Goal: Task Accomplishment & Management: Use online tool/utility

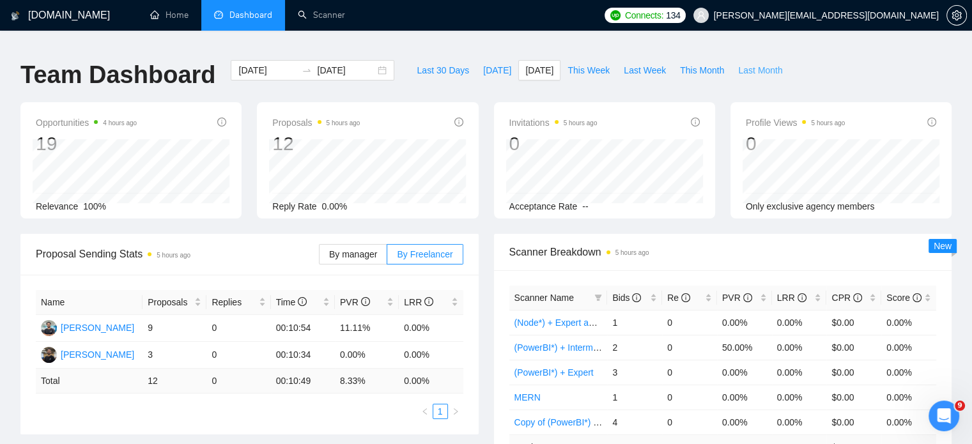
click at [738, 63] on span "Last Month" at bounding box center [760, 70] width 44 height 14
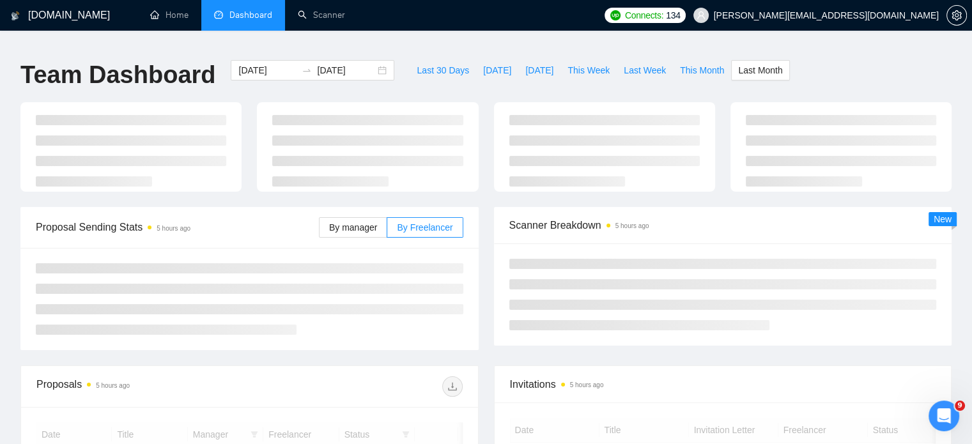
type input "[DATE]"
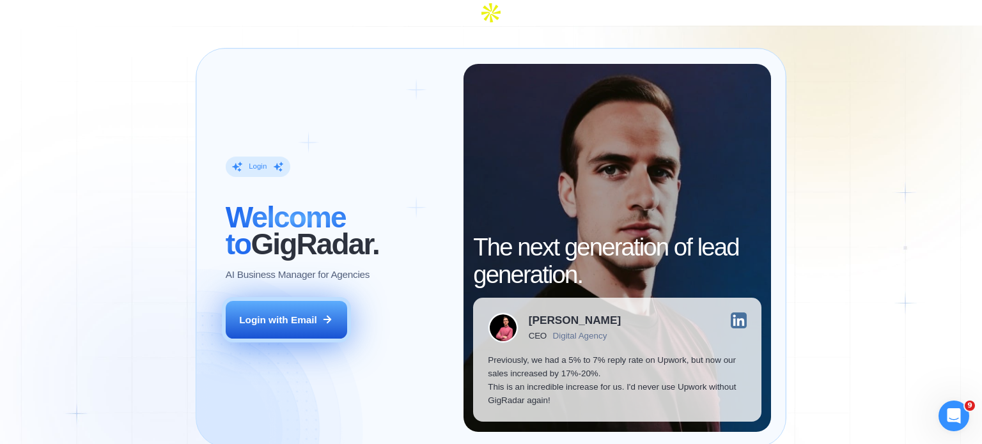
click at [325, 301] on button "Login with Email" at bounding box center [286, 320] width 121 height 38
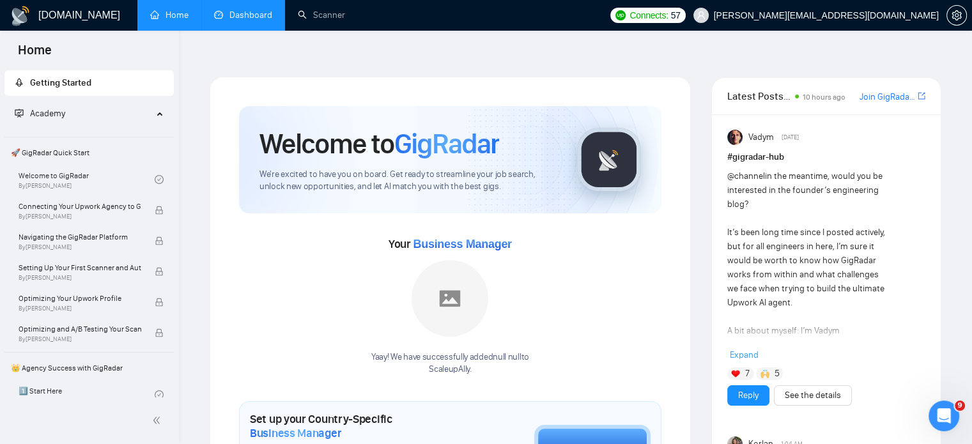
click at [261, 12] on link "Dashboard" at bounding box center [243, 15] width 58 height 11
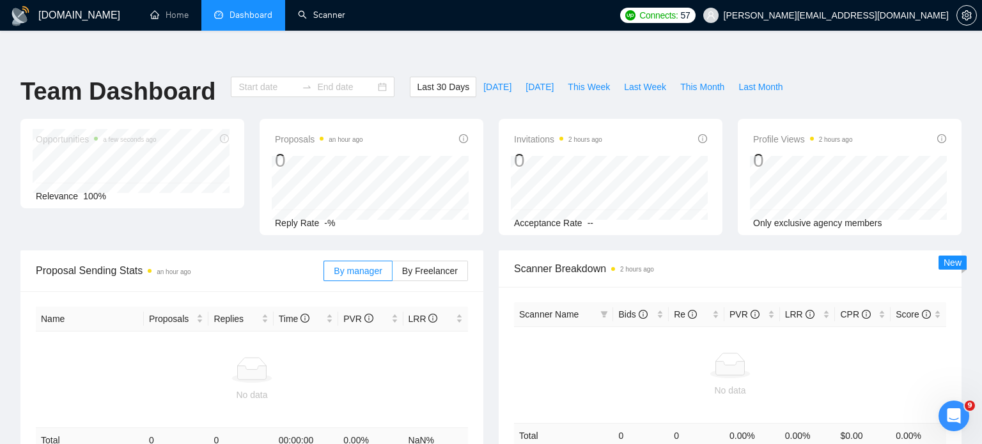
type input "[DATE]"
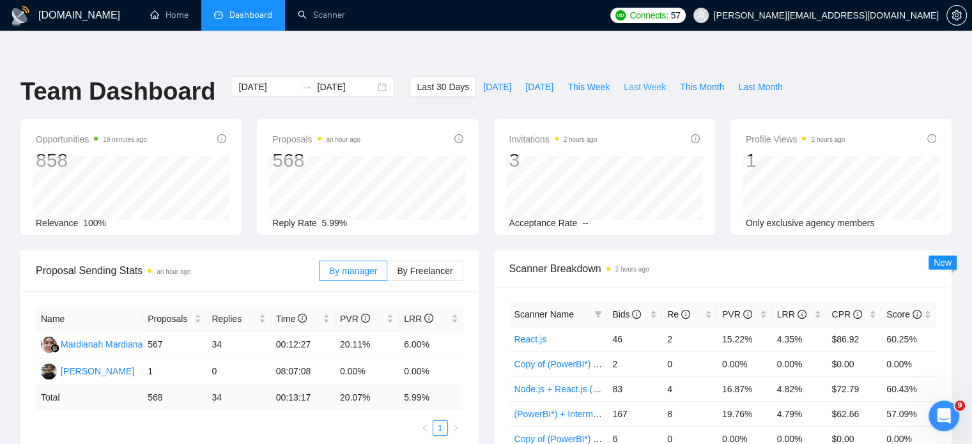
click at [624, 80] on span "Last Week" at bounding box center [645, 87] width 42 height 14
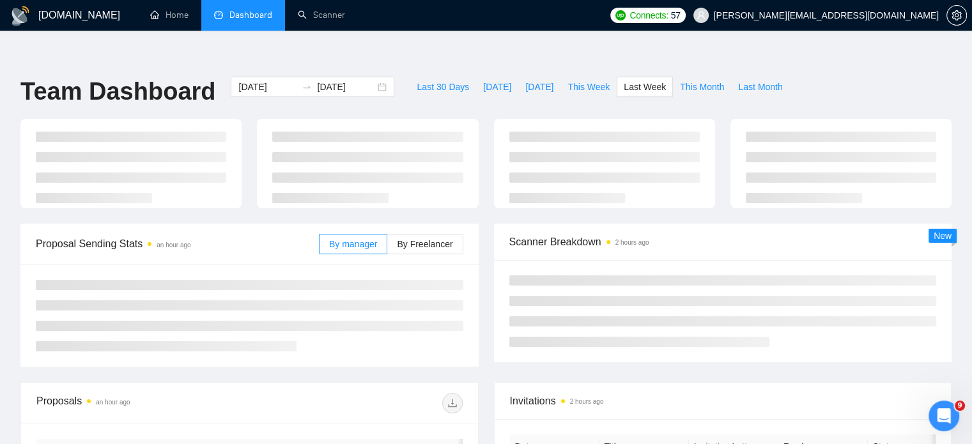
type input "[DATE]"
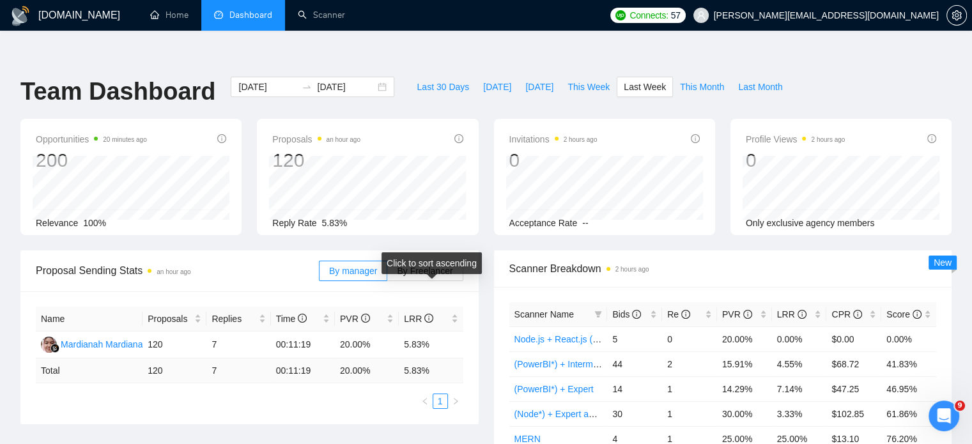
click at [432, 253] on div "Click to sort ascending" at bounding box center [431, 263] width 100 height 22
click at [440, 266] on span "By Freelancer" at bounding box center [425, 271] width 56 height 10
click at [387, 274] on input "By Freelancer" at bounding box center [387, 274] width 0 height 0
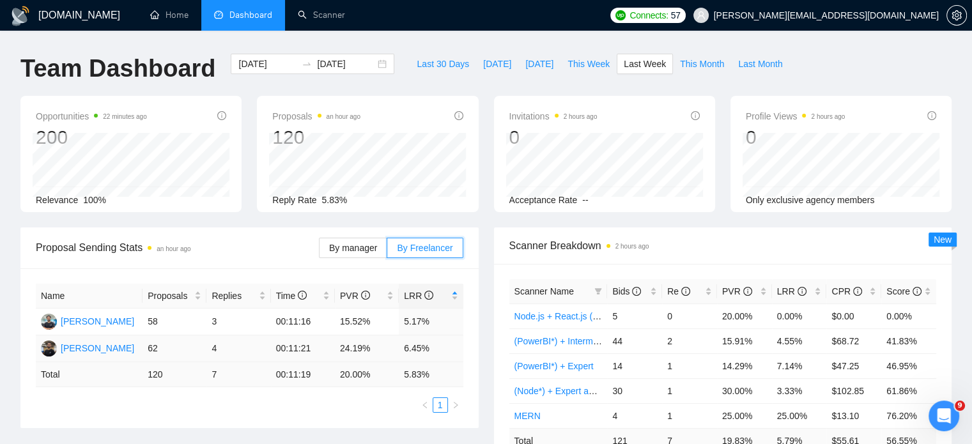
scroll to position [26, 0]
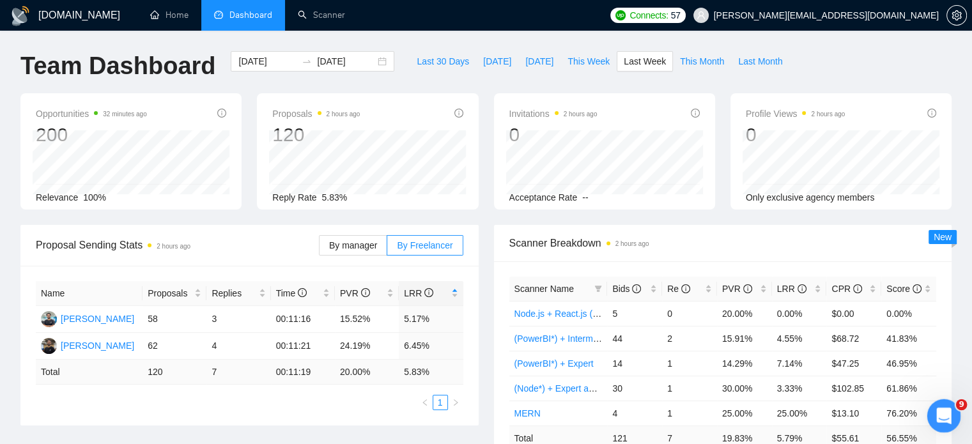
click at [944, 405] on div "Open Intercom Messenger" at bounding box center [942, 414] width 42 height 42
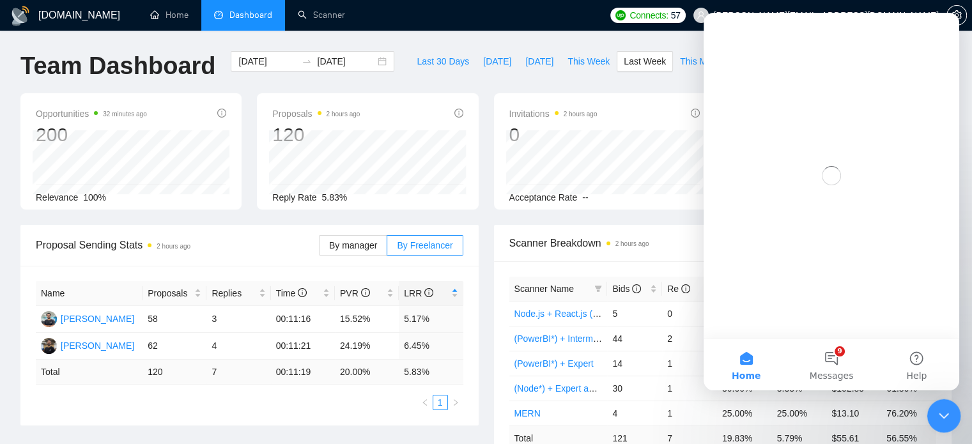
scroll to position [0, 0]
click at [840, 357] on button "9 Messages" at bounding box center [831, 364] width 85 height 51
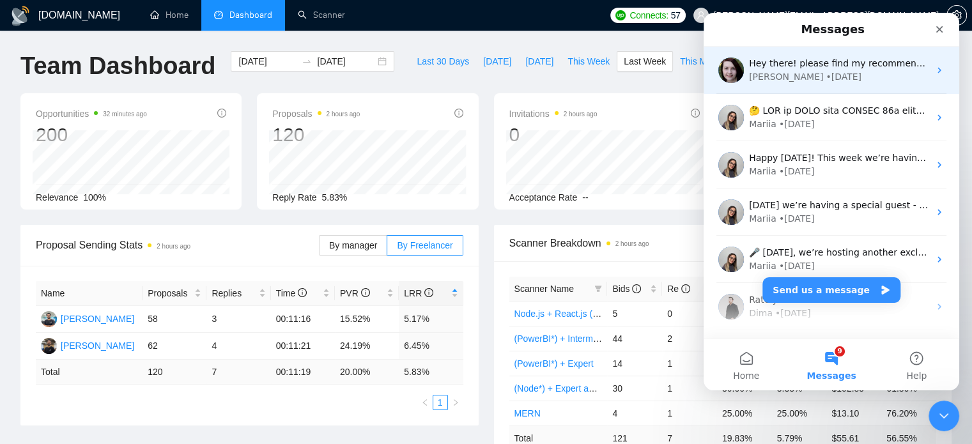
click at [865, 86] on div "Hey there! please find my recommendations by the link - [URL][DOMAIN_NAME] Plea…" at bounding box center [832, 70] width 256 height 47
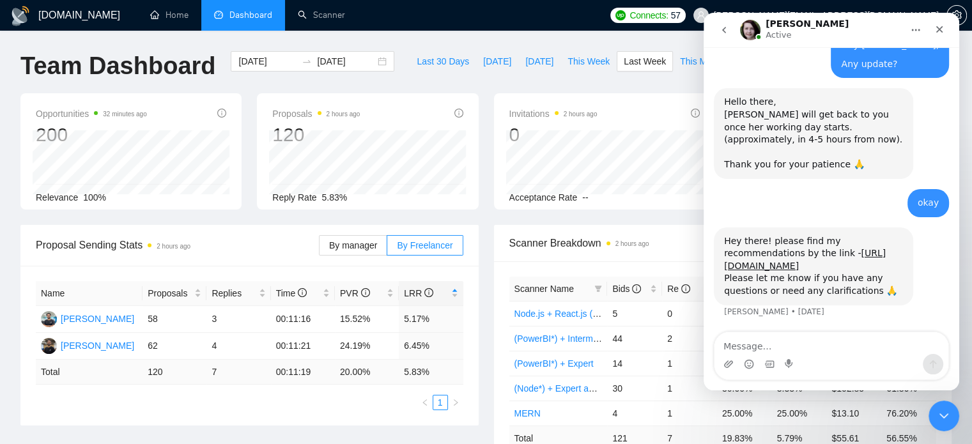
scroll to position [7761, 0]
click at [778, 338] on textarea "Message…" at bounding box center [831, 343] width 234 height 22
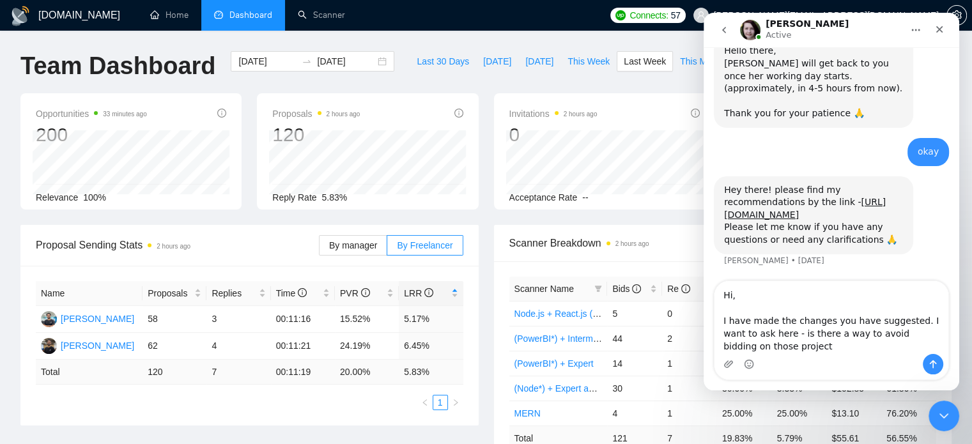
scroll to position [7813, 0]
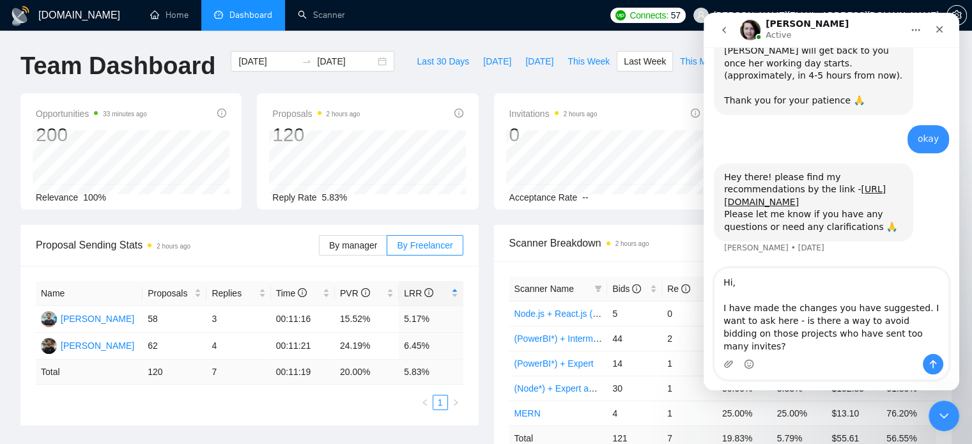
type textarea "Hi, I have made the changes you have suggested. I want to ask here - is there a…"
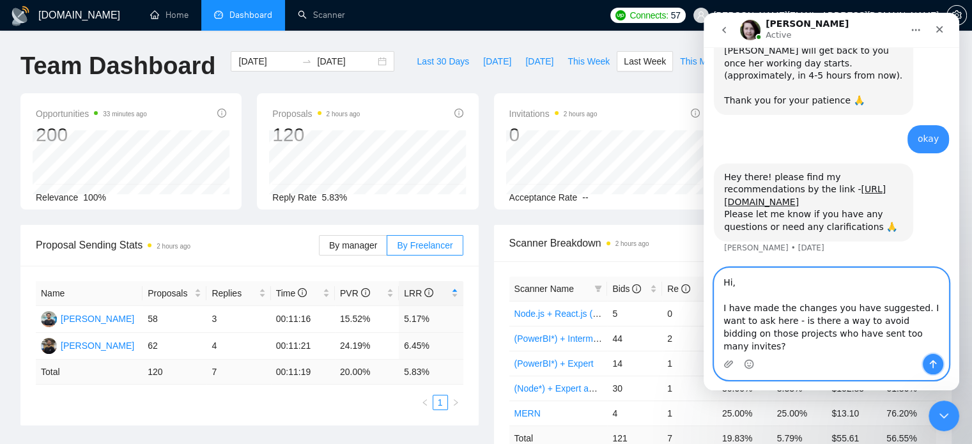
click at [928, 369] on icon "Send a message…" at bounding box center [933, 364] width 10 height 10
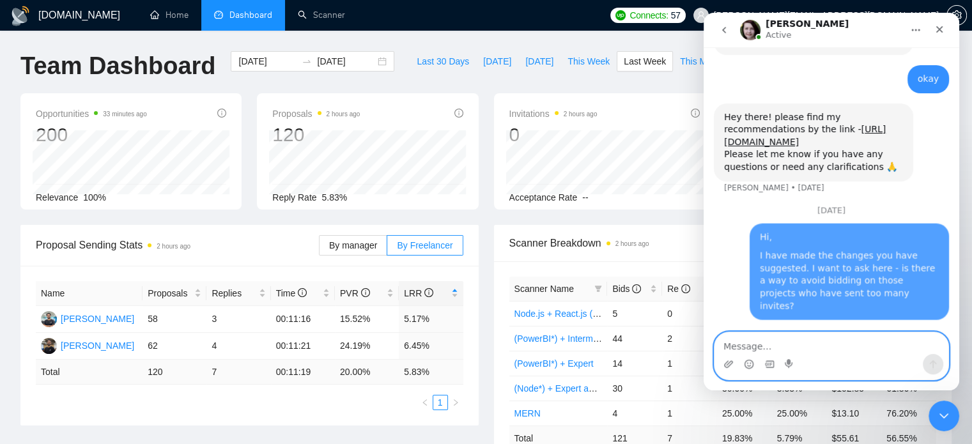
scroll to position [7873, 0]
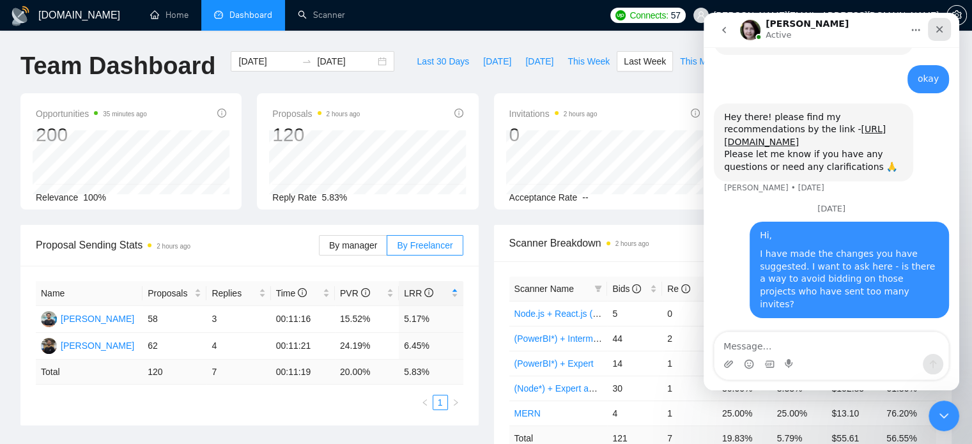
click at [939, 31] on icon "Close" at bounding box center [939, 29] width 10 height 10
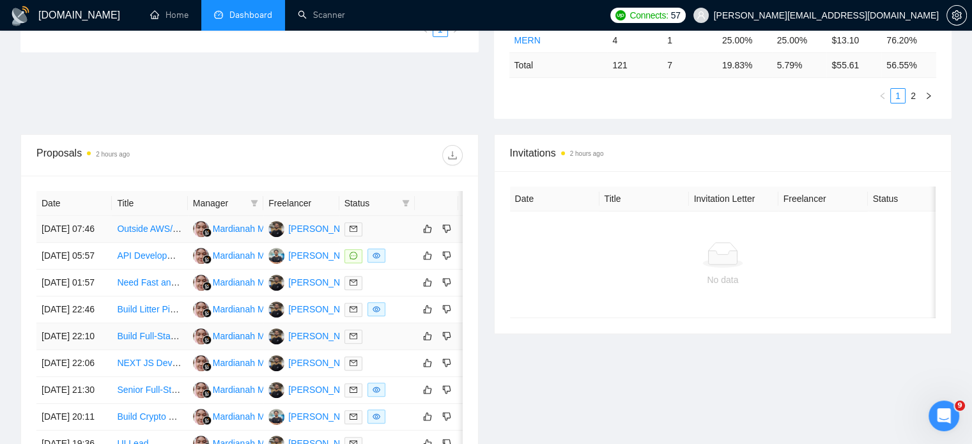
scroll to position [396, 0]
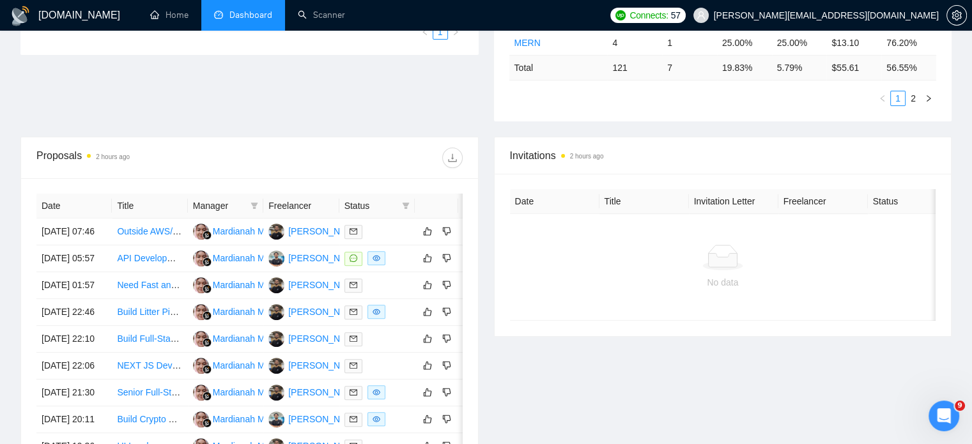
click at [389, 199] on span "Status" at bounding box center [370, 206] width 52 height 14
click at [406, 203] on icon "filter" at bounding box center [406, 206] width 7 height 6
click at [373, 209] on span "Chat" at bounding box center [373, 203] width 61 height 14
checkbox input "true"
click at [396, 249] on span "OK" at bounding box center [395, 249] width 13 height 14
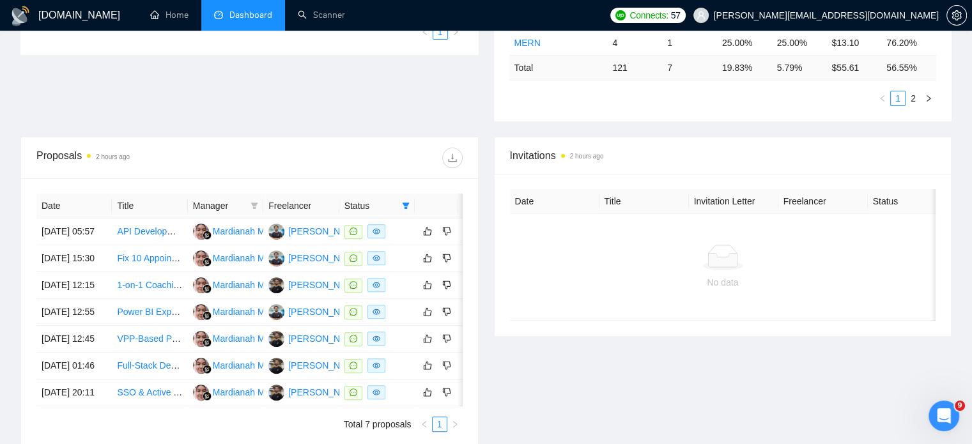
scroll to position [580, 0]
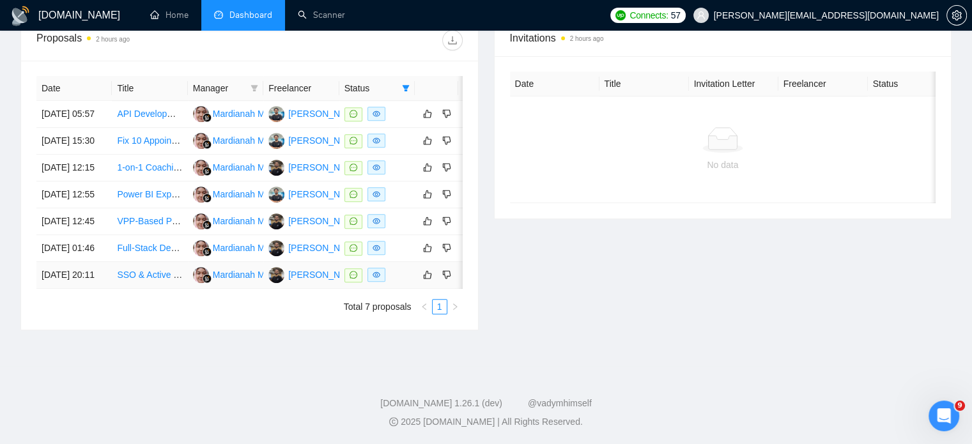
click at [152, 270] on link "SSO & Active Directory Integration Expert with [PERSON_NAME] application" at bounding box center [269, 275] width 305 height 10
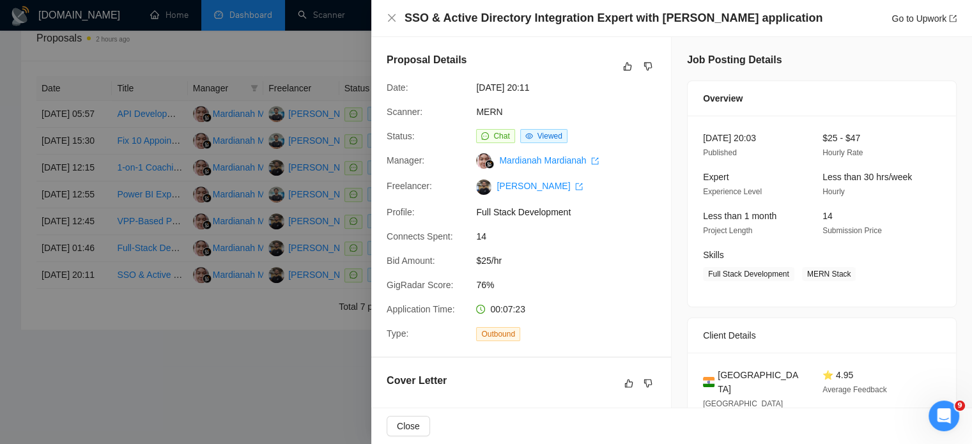
scroll to position [7922, 0]
click at [316, 311] on div at bounding box center [486, 222] width 972 height 444
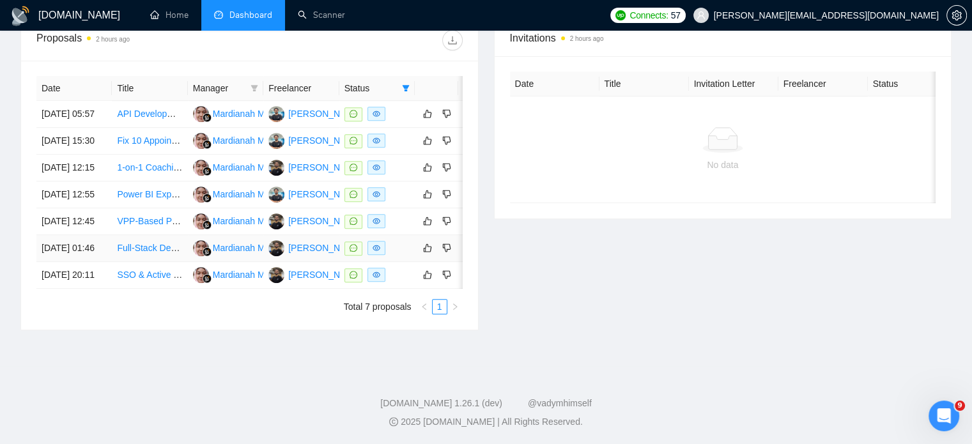
click at [151, 243] on link "Full-Stack Developer for South African Property Platforms (React, Node.js, AWS)" at bounding box center [277, 248] width 320 height 10
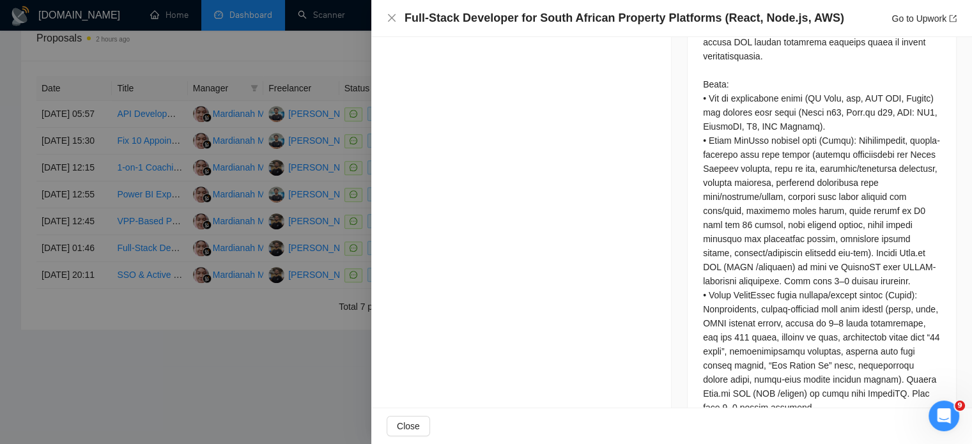
click at [235, 209] on div at bounding box center [486, 222] width 972 height 444
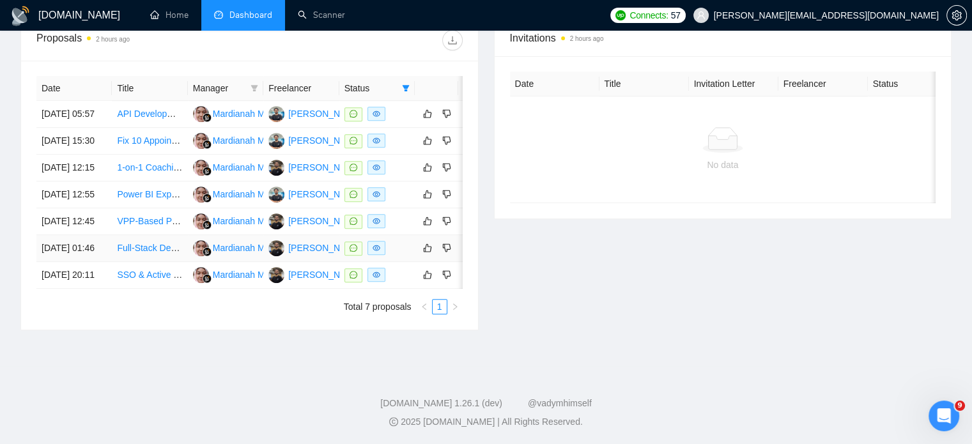
scroll to position [529, 0]
click at [150, 226] on link "VPP-Based Proxy Redirection with NAT/PNAT/CNAT" at bounding box center [222, 221] width 210 height 10
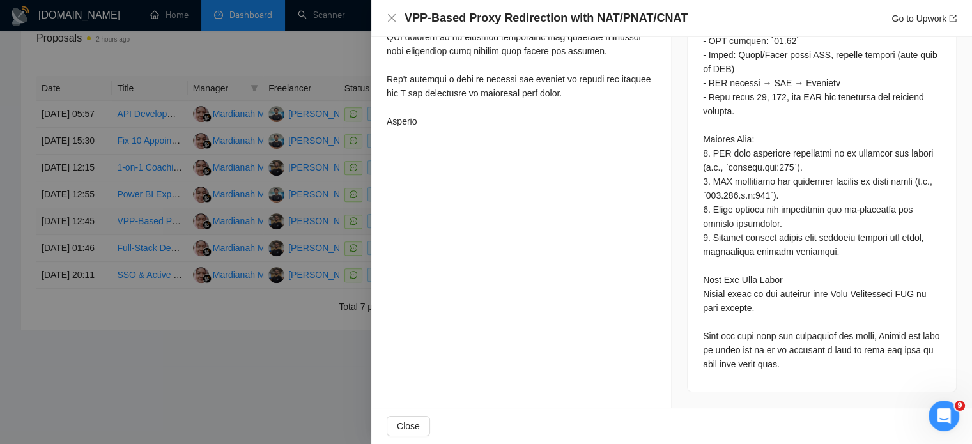
scroll to position [810, 0]
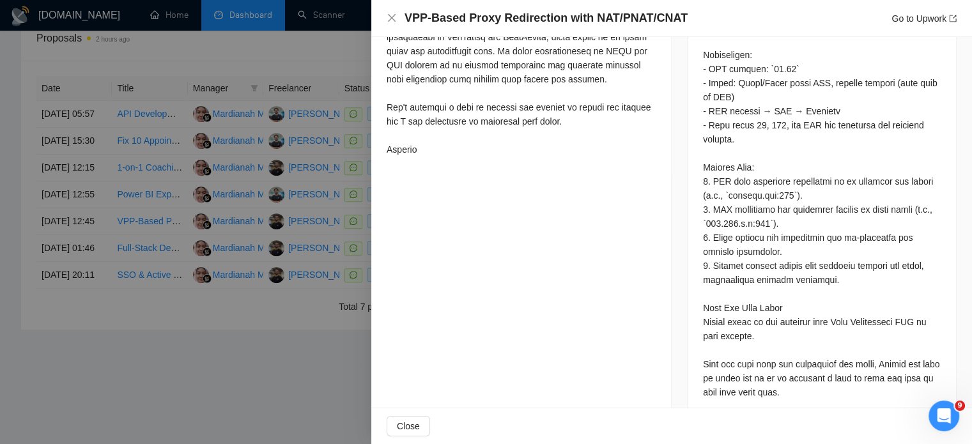
click at [296, 157] on div at bounding box center [486, 222] width 972 height 444
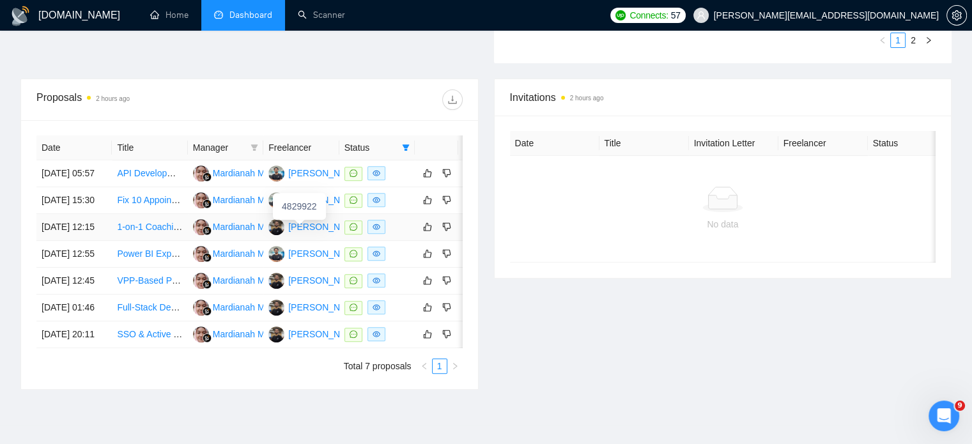
scroll to position [439, 0]
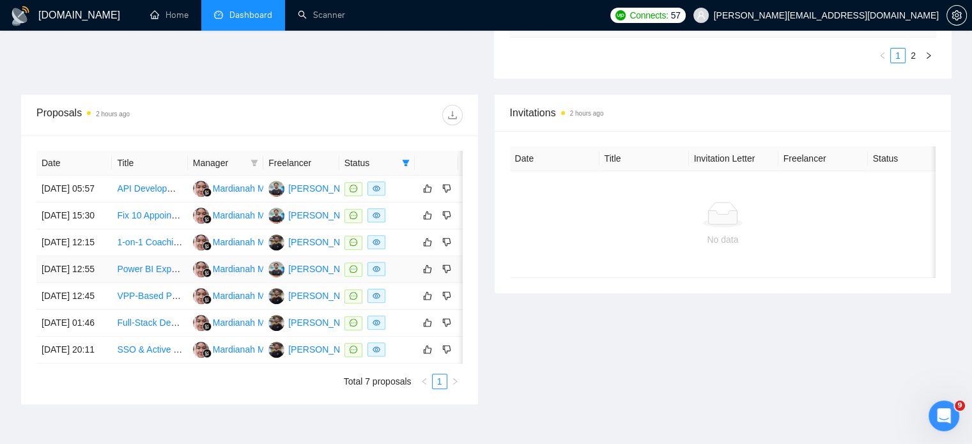
click at [156, 274] on link "Power BI Expert Needed for Data Visualization" at bounding box center [209, 269] width 185 height 10
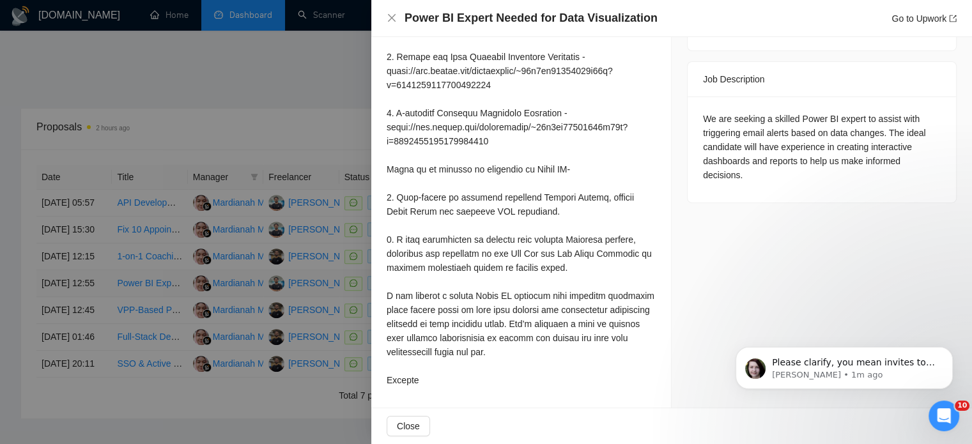
scroll to position [7924, 0]
click at [226, 242] on div at bounding box center [486, 222] width 972 height 444
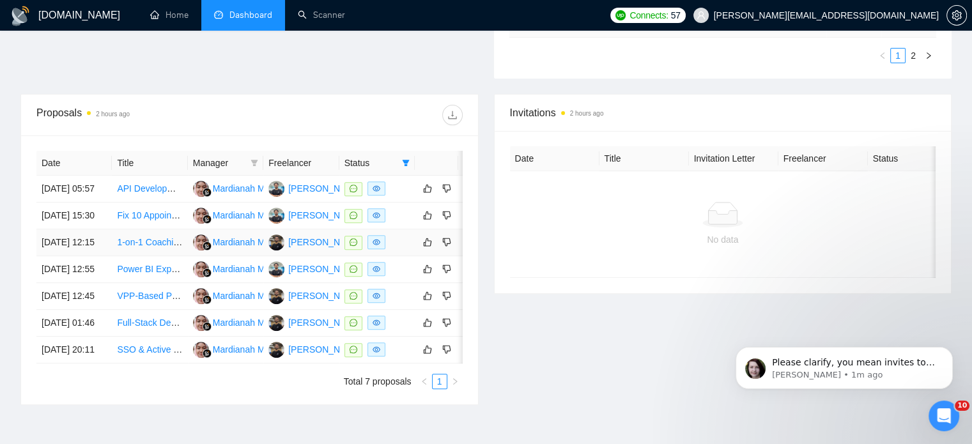
click at [149, 241] on link "1-on-1 Coaching — Learn Supabase with [DOMAIN_NAME] (Beginner Level)" at bounding box center [270, 242] width 306 height 10
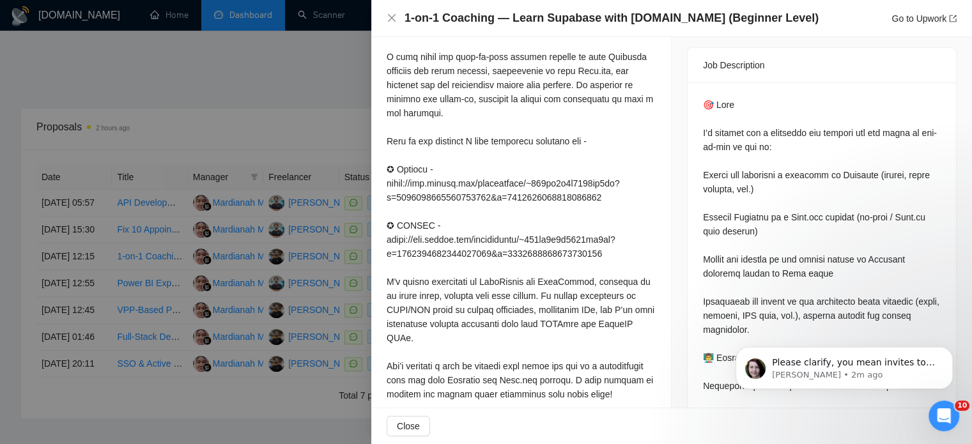
click at [142, 210] on div at bounding box center [486, 222] width 972 height 444
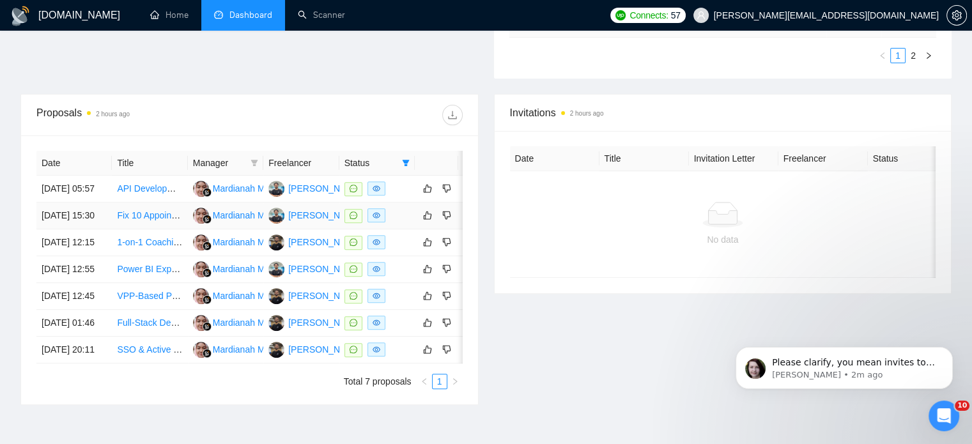
click at [151, 210] on link "Fix 10 Appointments for our AI Product" at bounding box center [193, 215] width 153 height 10
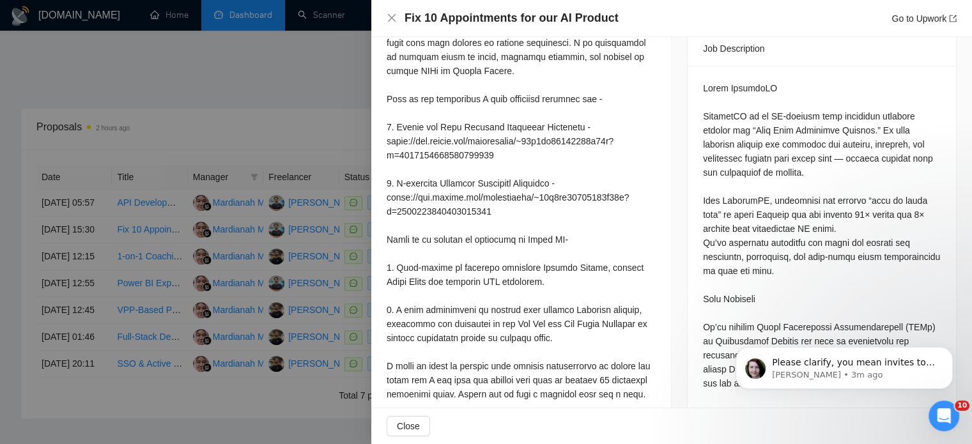
click at [146, 174] on div at bounding box center [486, 222] width 972 height 444
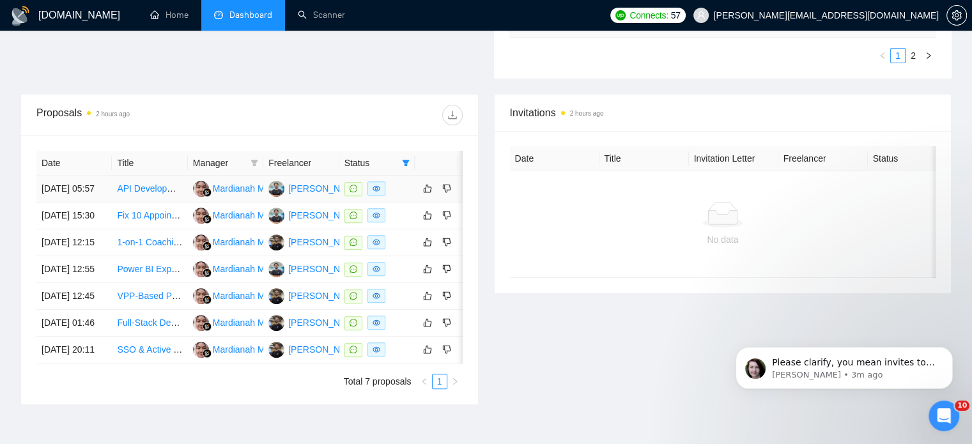
click at [151, 183] on link "API Development for Power BI Integration" at bounding box center [200, 188] width 166 height 10
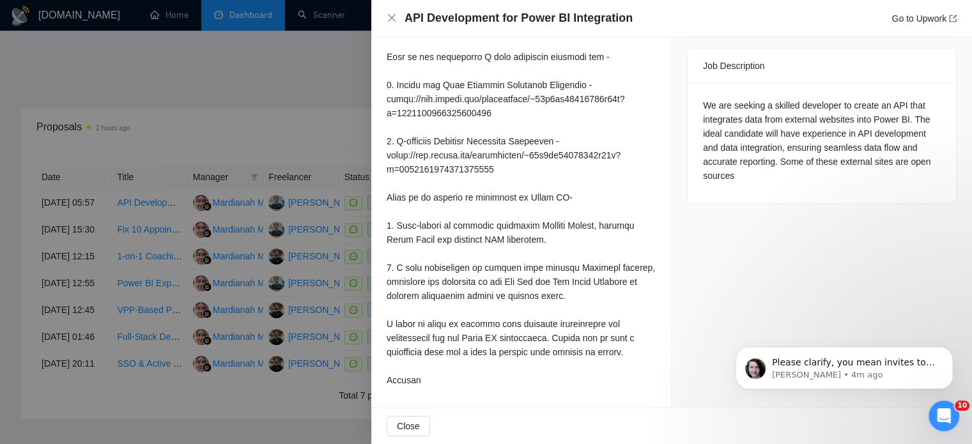
scroll to position [0, 0]
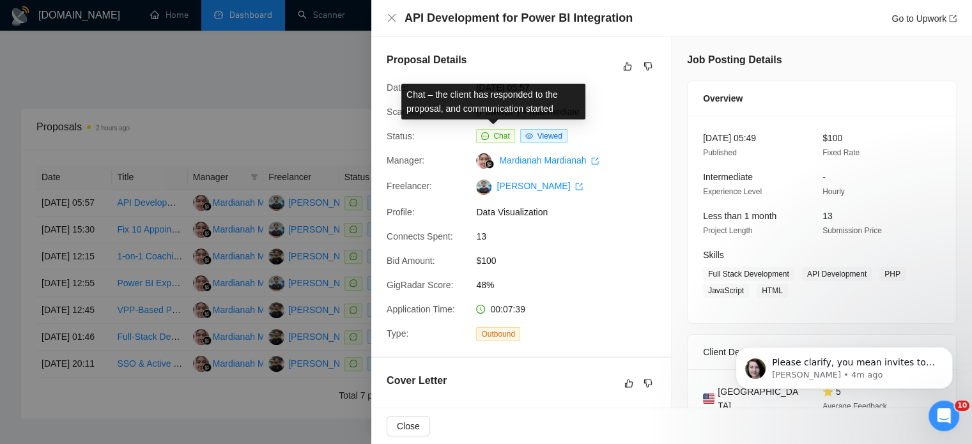
click at [489, 140] on span "Chat" at bounding box center [495, 136] width 38 height 14
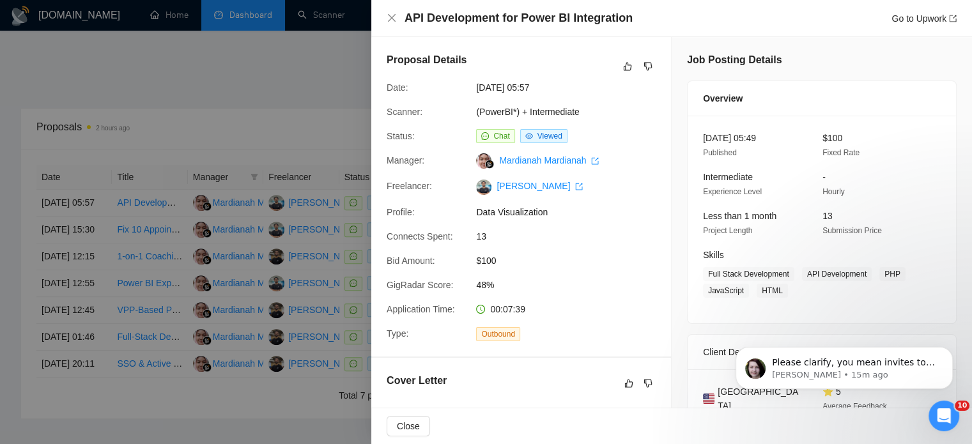
click at [341, 38] on div at bounding box center [486, 222] width 972 height 444
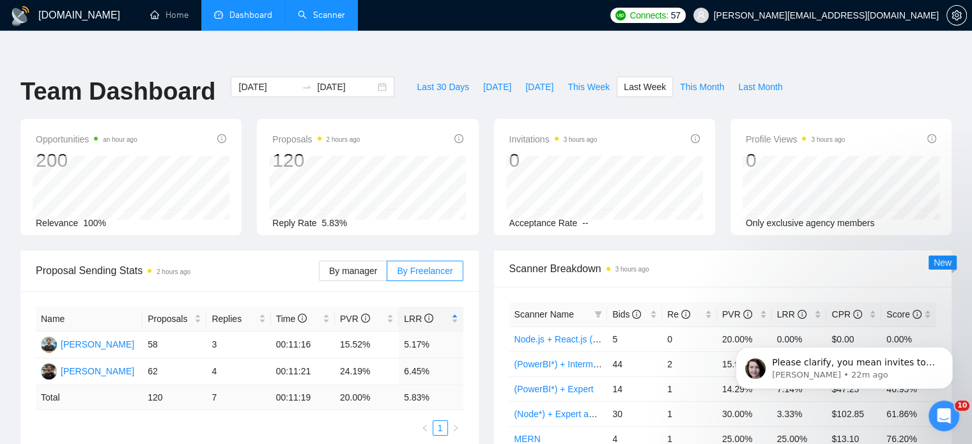
click at [325, 10] on link "Scanner" at bounding box center [321, 15] width 47 height 11
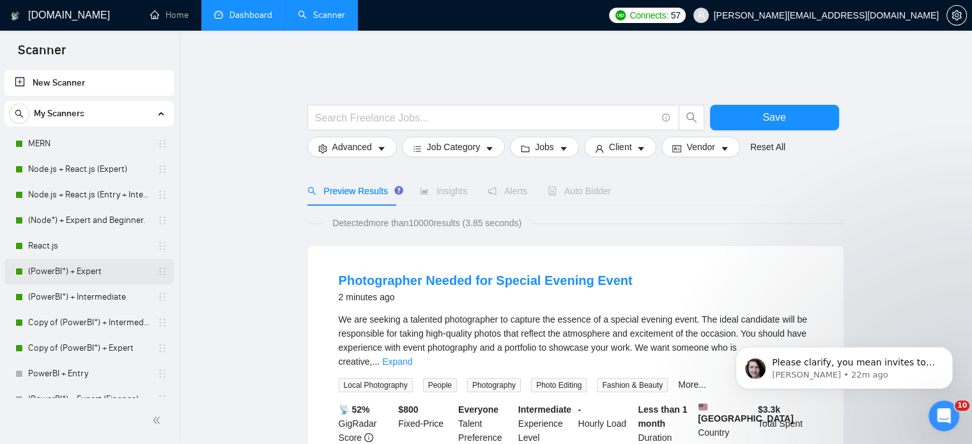
click at [90, 281] on link "(PowerBI*) + Expert" at bounding box center [88, 272] width 121 height 26
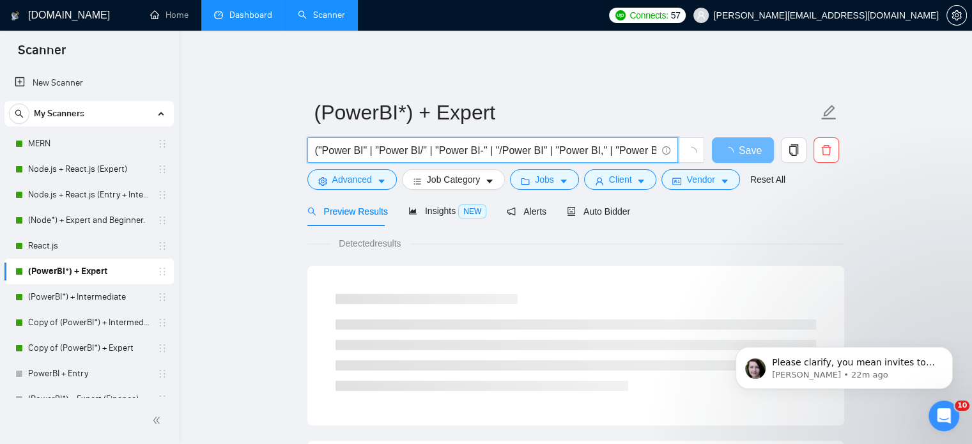
click at [527, 144] on input "("Power BI" | "Power BI/" | "Power BI-" | "/Power BI" | "Power BI," | "Power BI…" at bounding box center [485, 150] width 341 height 16
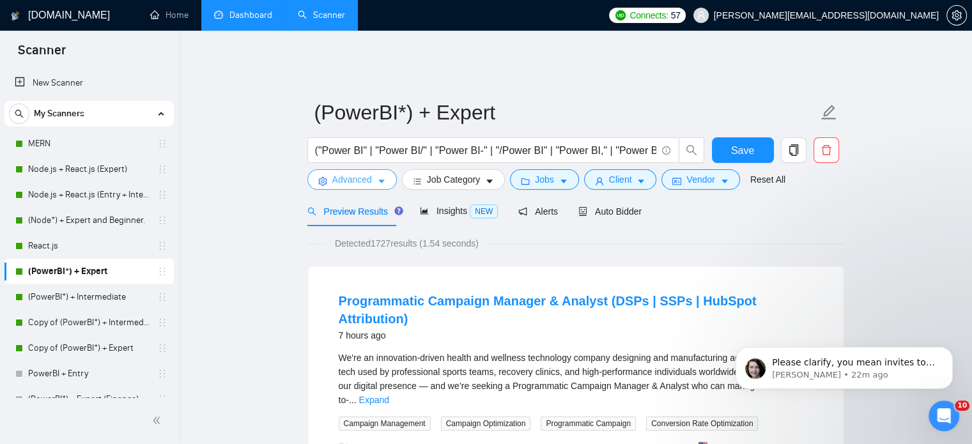
click at [360, 173] on span "Advanced" at bounding box center [352, 180] width 40 height 14
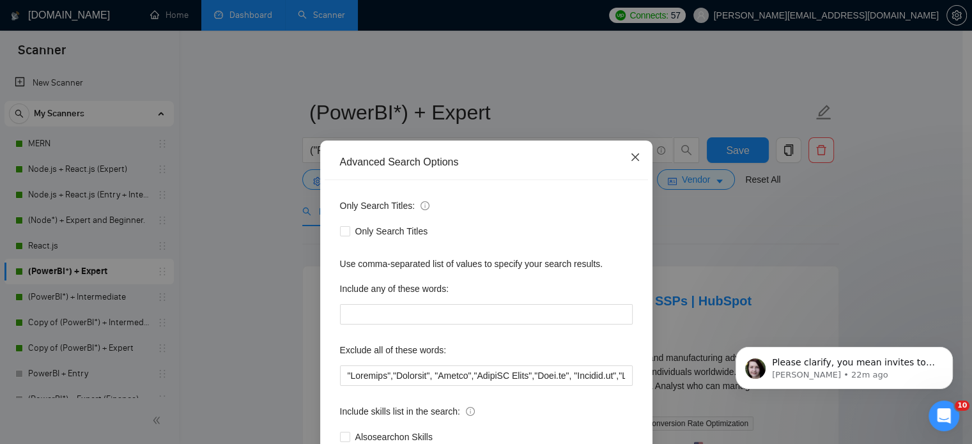
click at [630, 160] on icon "close" at bounding box center [635, 157] width 10 height 10
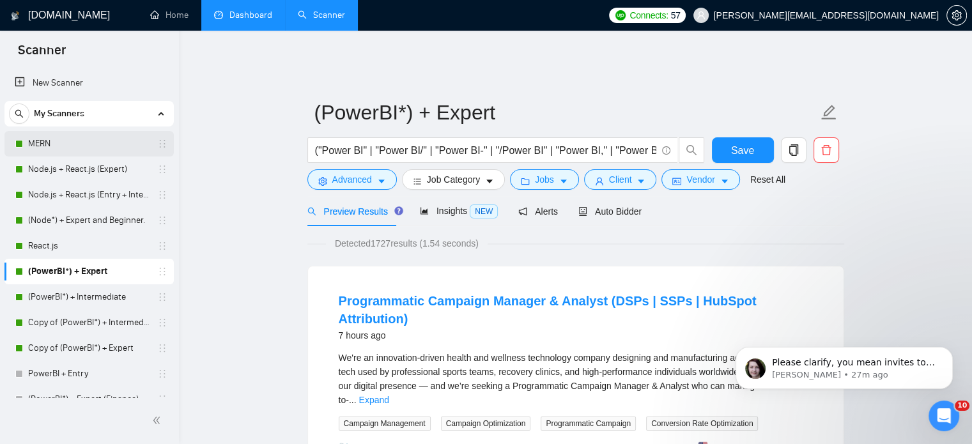
click at [102, 135] on link "MERN" at bounding box center [88, 144] width 121 height 26
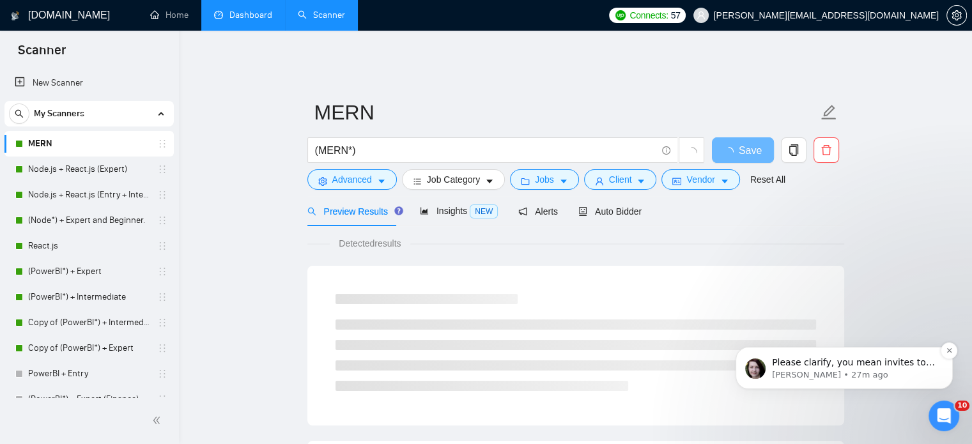
click at [857, 374] on p "[PERSON_NAME] • 27m ago" at bounding box center [854, 375] width 165 height 12
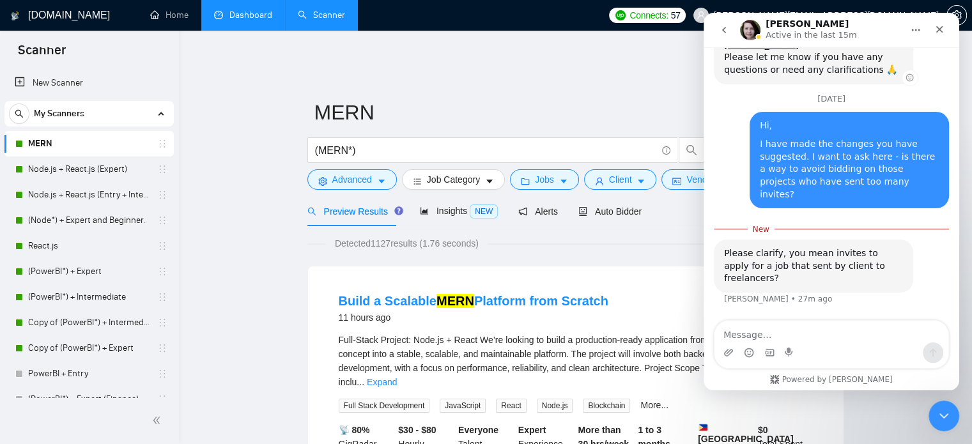
scroll to position [7956, 0]
click at [790, 334] on textarea "Message…" at bounding box center [831, 332] width 234 height 22
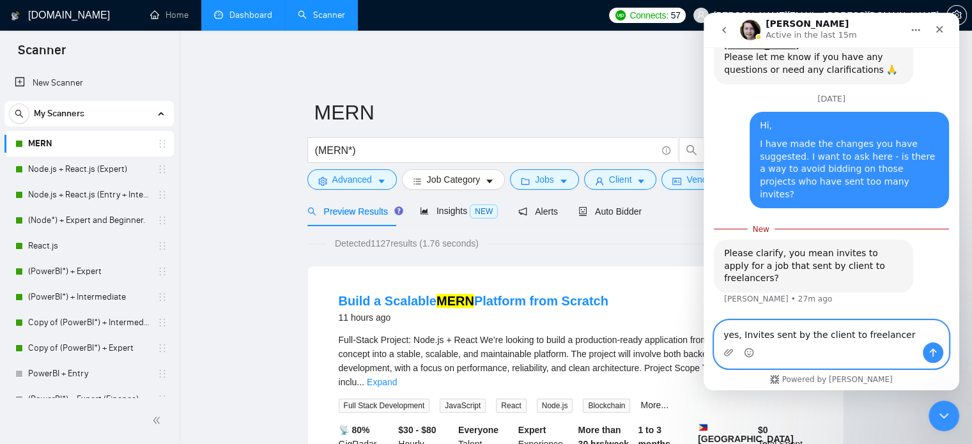
type textarea "yes, Invites sent by the client to freelancers"
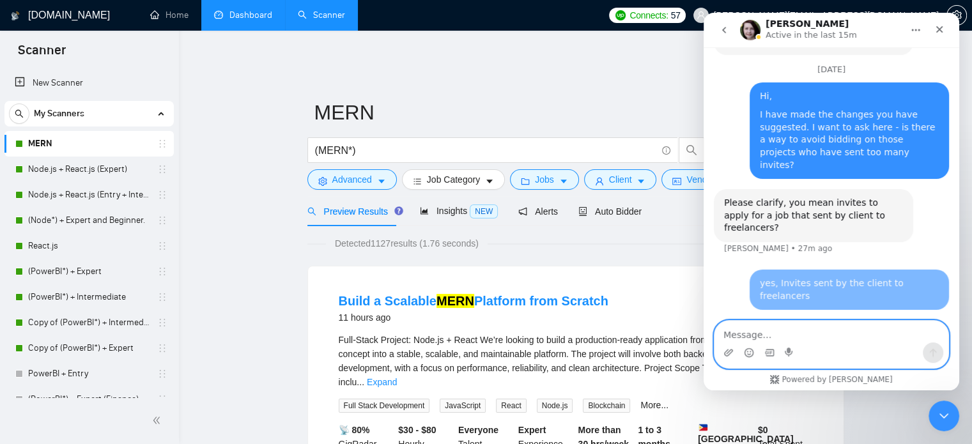
scroll to position [7973, 0]
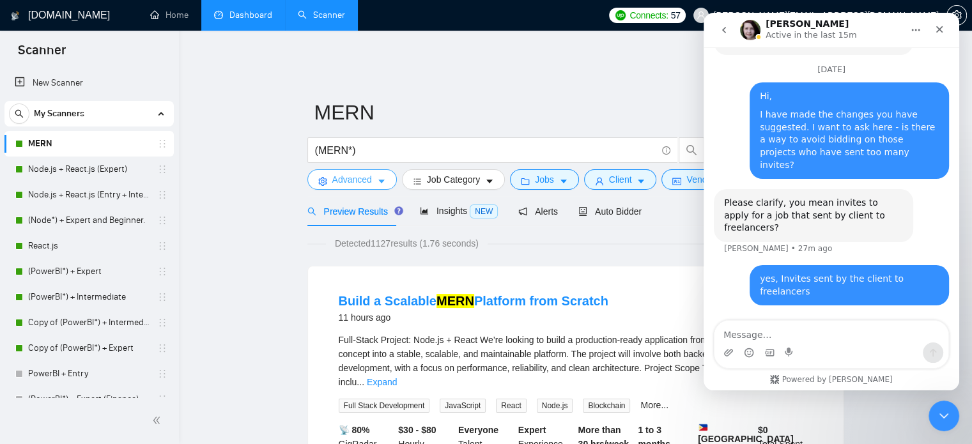
click at [360, 173] on span "Advanced" at bounding box center [352, 180] width 40 height 14
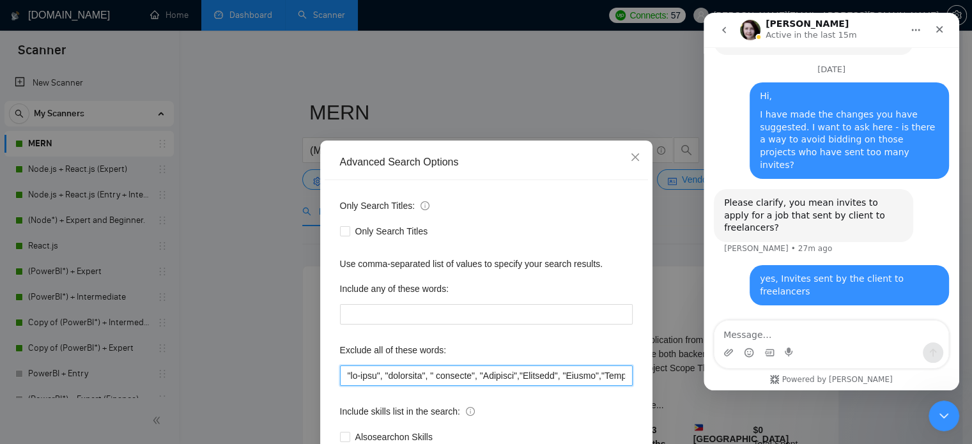
click at [387, 372] on input "text" at bounding box center [486, 376] width 293 height 20
click at [343, 376] on input "text" at bounding box center [486, 376] width 293 height 20
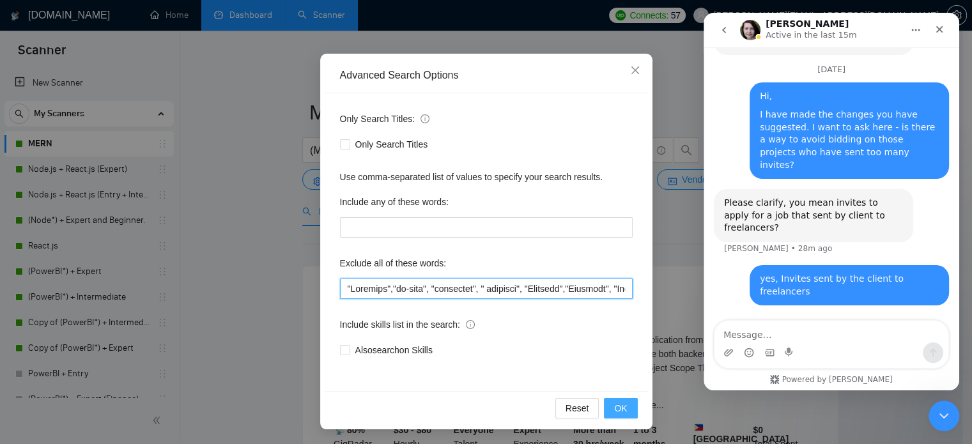
type input ""Loremips","do-sita", "consectet", " adipisci", "Elitsedd","Eiusmodt", "Incidi"…"
click at [621, 408] on span "OK" at bounding box center [620, 408] width 13 height 14
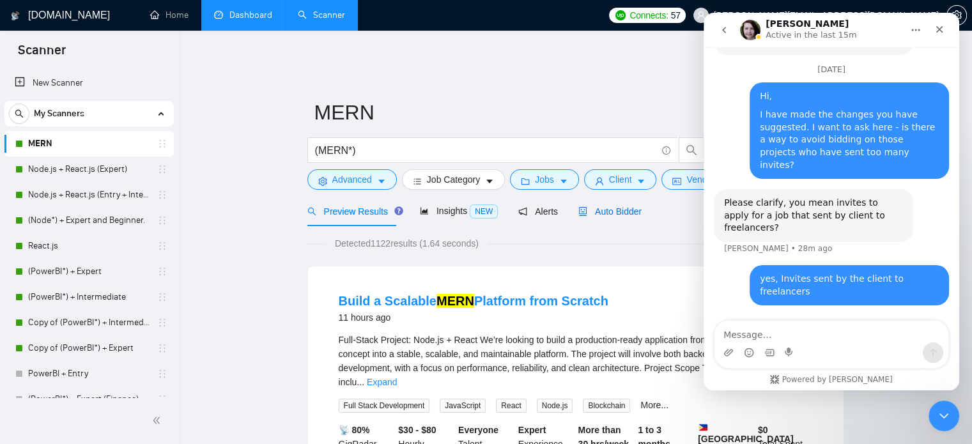
click at [616, 206] on span "Auto Bidder" at bounding box center [609, 211] width 63 height 10
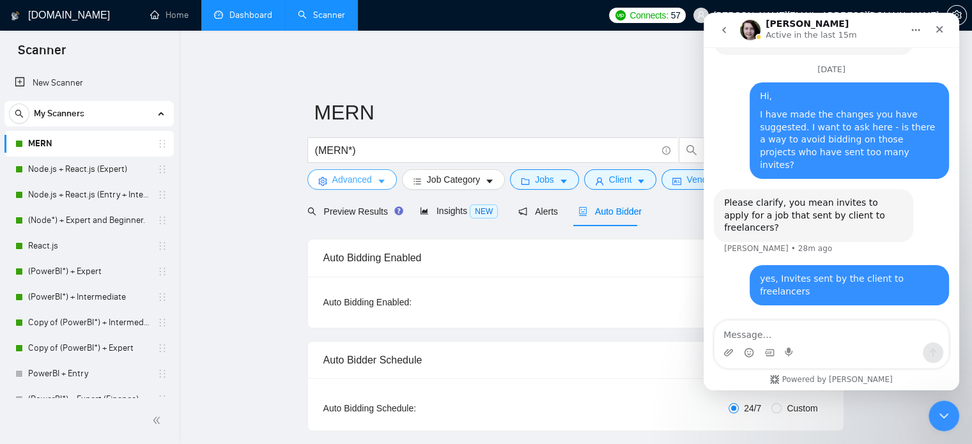
click at [355, 173] on span "Advanced" at bounding box center [352, 180] width 40 height 14
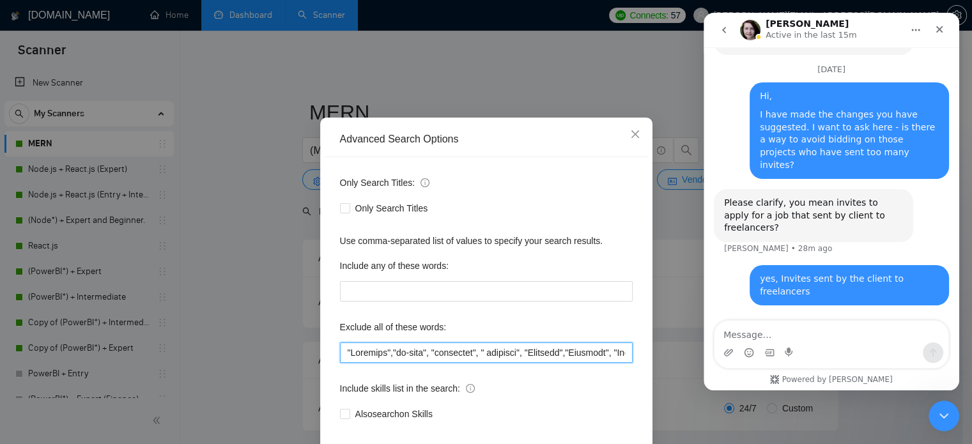
click at [340, 363] on input "text" at bounding box center [486, 353] width 293 height 20
click at [342, 363] on input "text" at bounding box center [486, 353] width 293 height 20
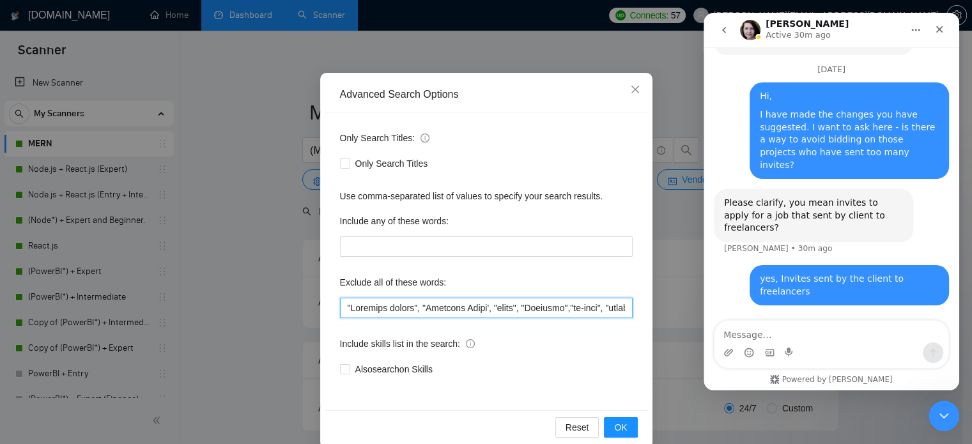
scroll to position [87, 0]
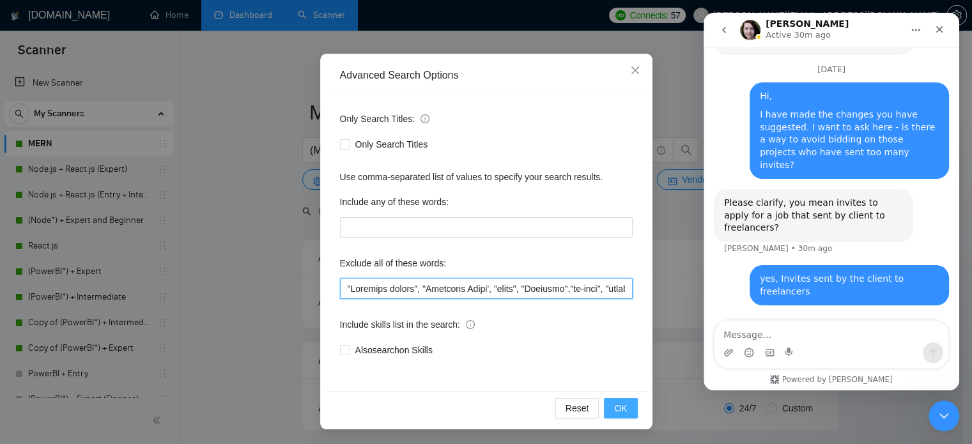
type input ""Loremips dolors", "Ametcons Adipi', "elits", "Doeiusmo","te-inci", "utlaboree"…"
click at [623, 408] on button "OK" at bounding box center [620, 408] width 33 height 20
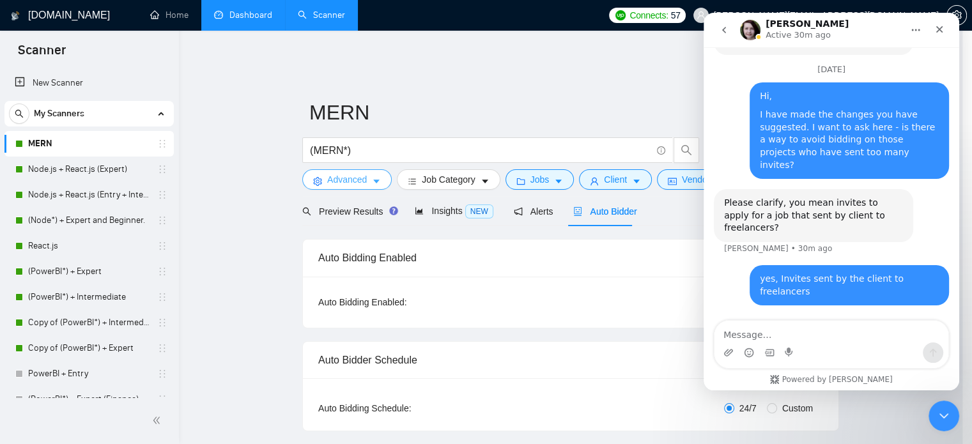
scroll to position [0, 0]
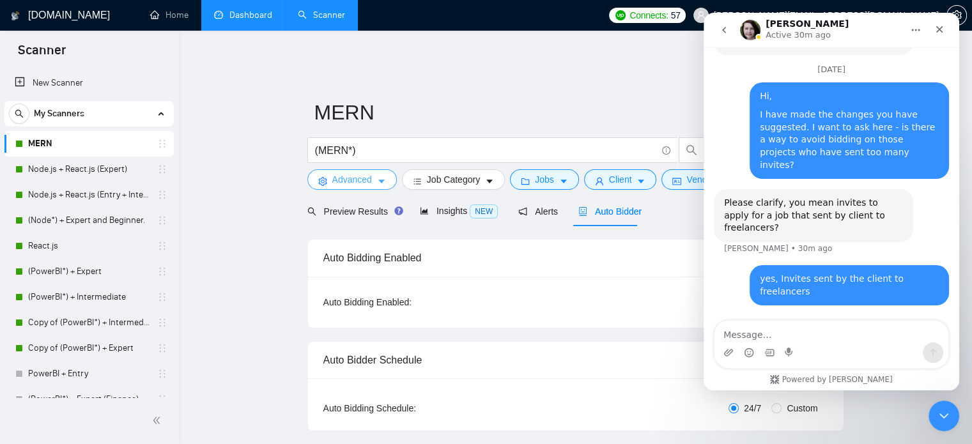
click at [367, 176] on span "Advanced" at bounding box center [352, 180] width 40 height 14
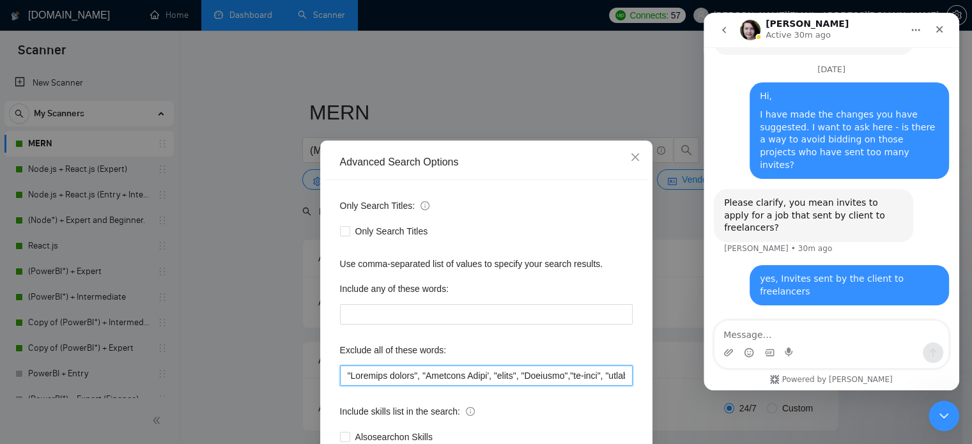
drag, startPoint x: 501, startPoint y: 375, endPoint x: 315, endPoint y: 380, distance: 186.0
click at [320, 380] on div "Advanced Search Options Only Search Titles: Only Search Titles Use comma-separa…" at bounding box center [486, 329] width 332 height 376
click at [118, 167] on div "Advanced Search Options Only Search Titles: Only Search Titles Use comma-separa…" at bounding box center [486, 222] width 972 height 444
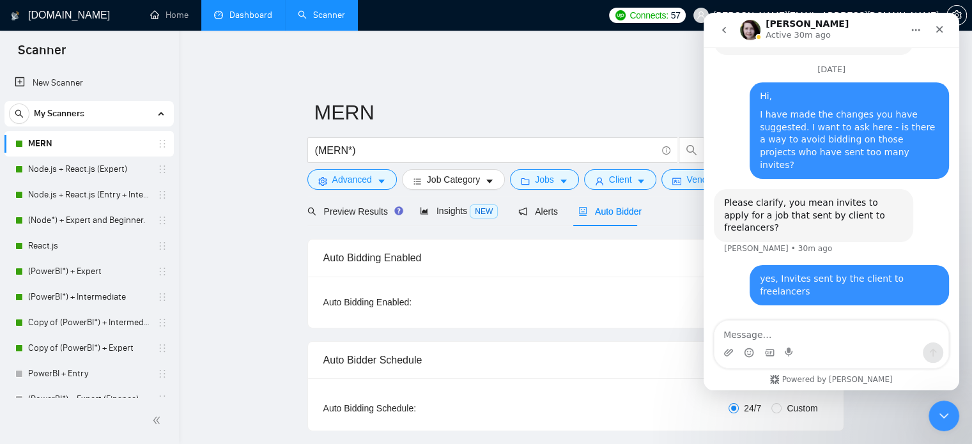
click at [118, 167] on link "Node.js + React.js (Expert)" at bounding box center [88, 170] width 121 height 26
click at [938, 36] on div "Close" at bounding box center [939, 29] width 23 height 23
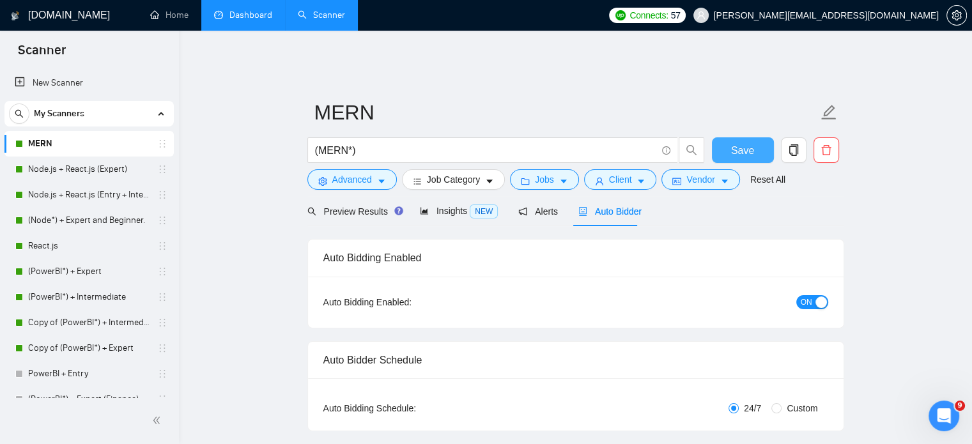
click at [740, 144] on span "Save" at bounding box center [742, 150] width 23 height 16
click at [71, 174] on link "Node.js + React.js (Expert)" at bounding box center [88, 170] width 121 height 26
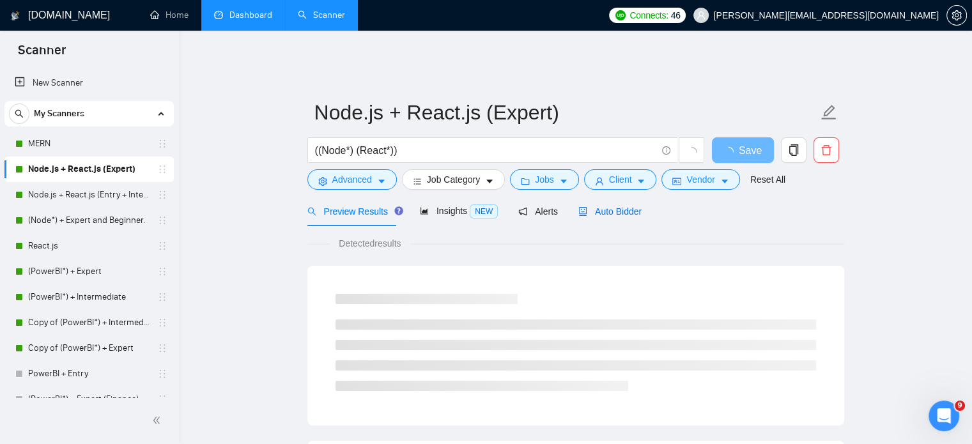
click at [612, 209] on div "Auto Bidder" at bounding box center [609, 211] width 63 height 14
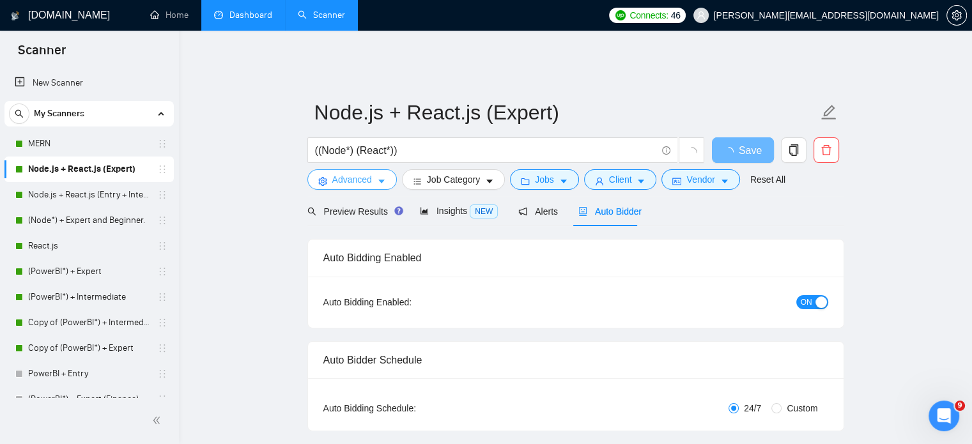
click at [363, 173] on span "Advanced" at bounding box center [352, 180] width 40 height 14
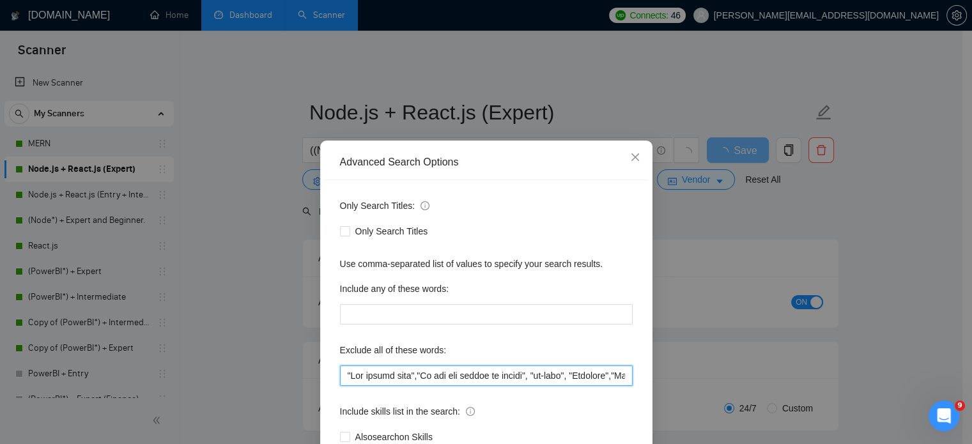
click at [340, 375] on input "text" at bounding box center [486, 376] width 293 height 20
paste input ""Document writer", "Document Maker', "coach", "Coaching""
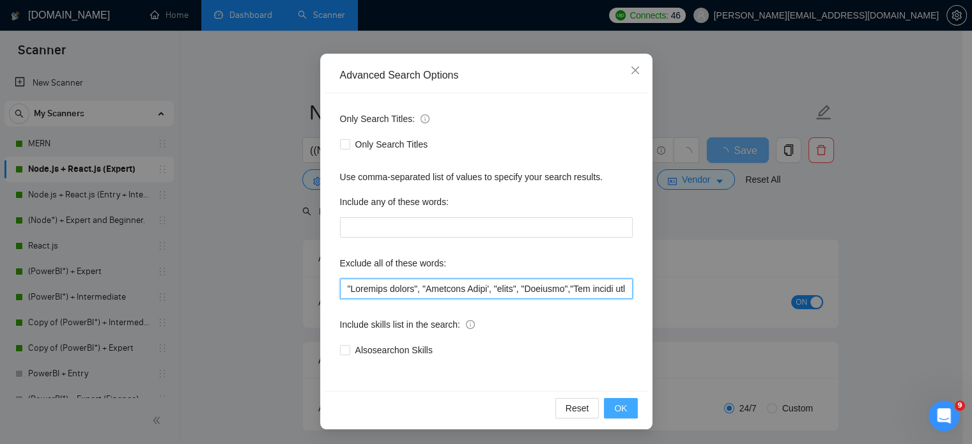
type input ""Loremips dolors", "Ametcons Adipi', "elits", "Doeiusmo","Tem incidi utla","Et …"
click at [627, 409] on button "OK" at bounding box center [620, 408] width 33 height 20
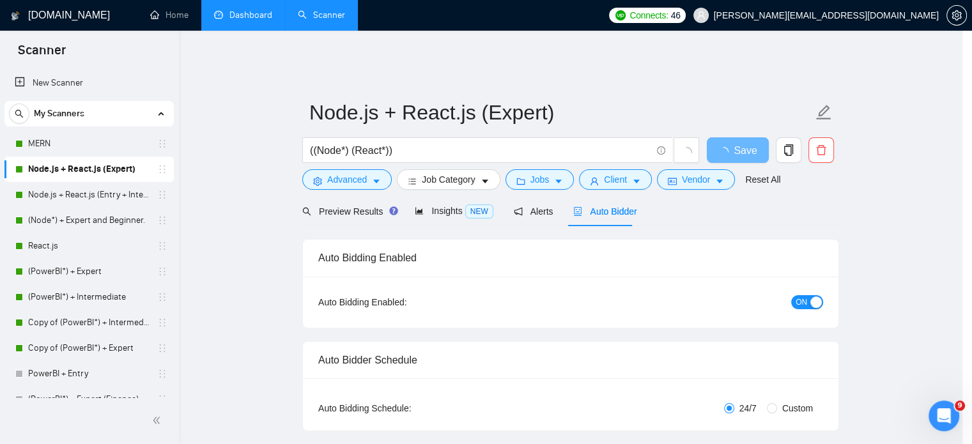
scroll to position [23, 0]
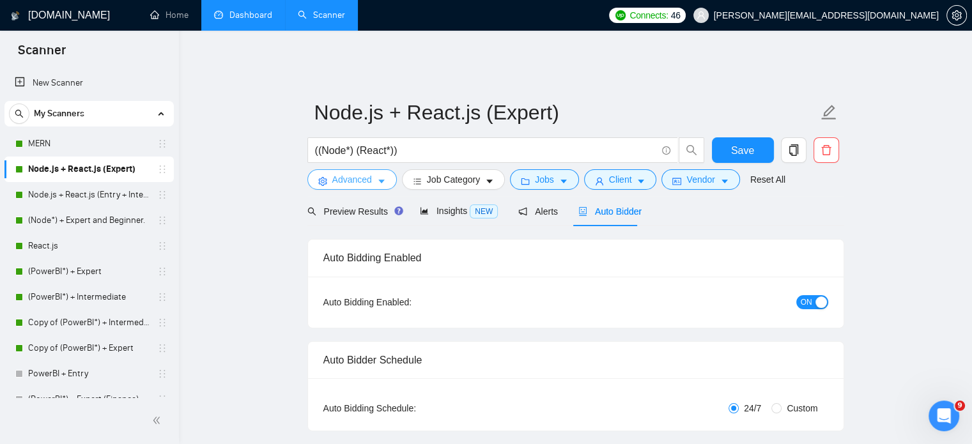
click at [368, 176] on span "Advanced" at bounding box center [352, 180] width 40 height 14
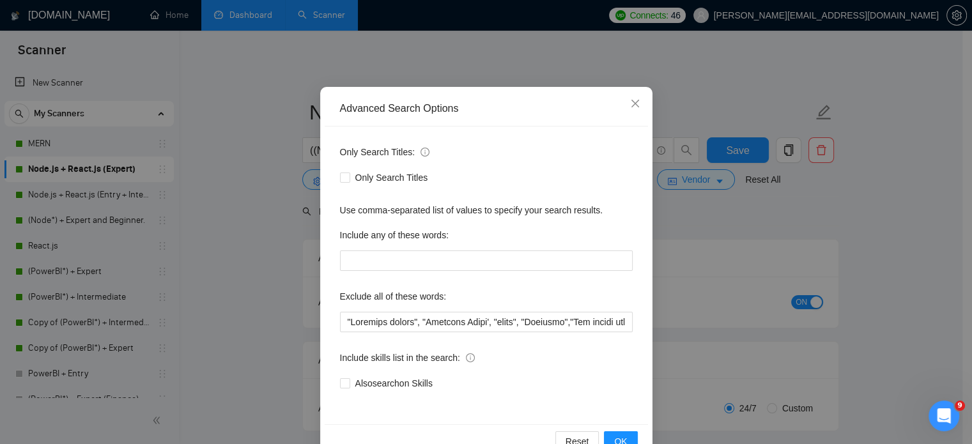
scroll to position [87, 0]
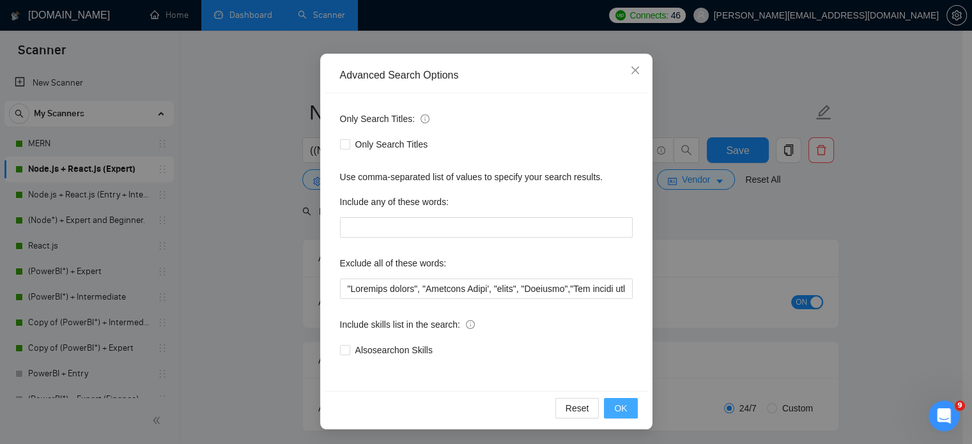
click at [624, 405] on button "OK" at bounding box center [620, 408] width 33 height 20
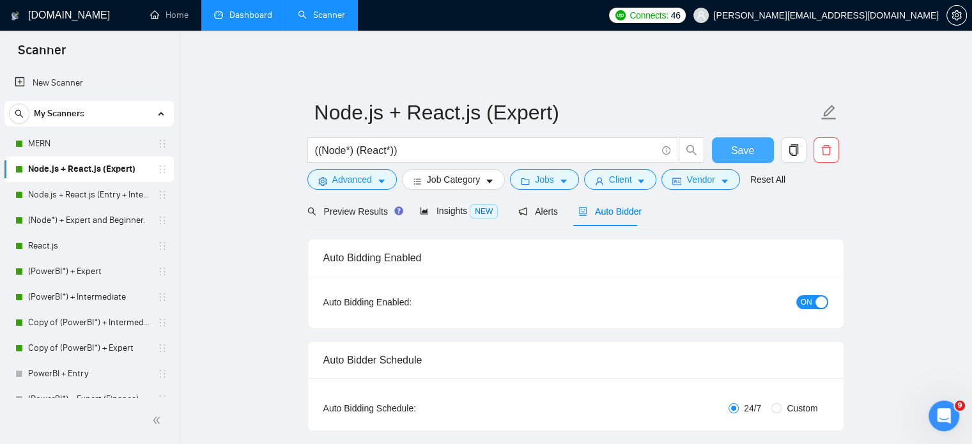
click at [741, 142] on span "Save" at bounding box center [742, 150] width 23 height 16
click at [92, 198] on link "Node.js + React.js (Entry + Intermediate)" at bounding box center [88, 195] width 121 height 26
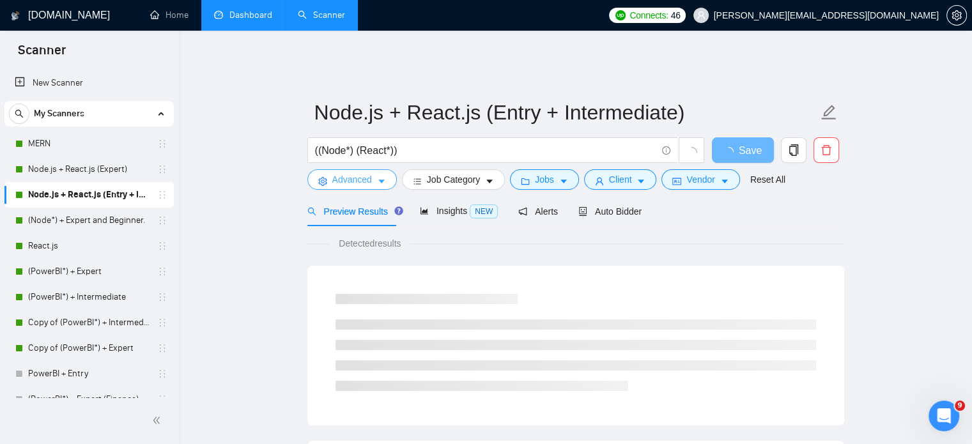
click at [369, 173] on span "Advanced" at bounding box center [352, 180] width 40 height 14
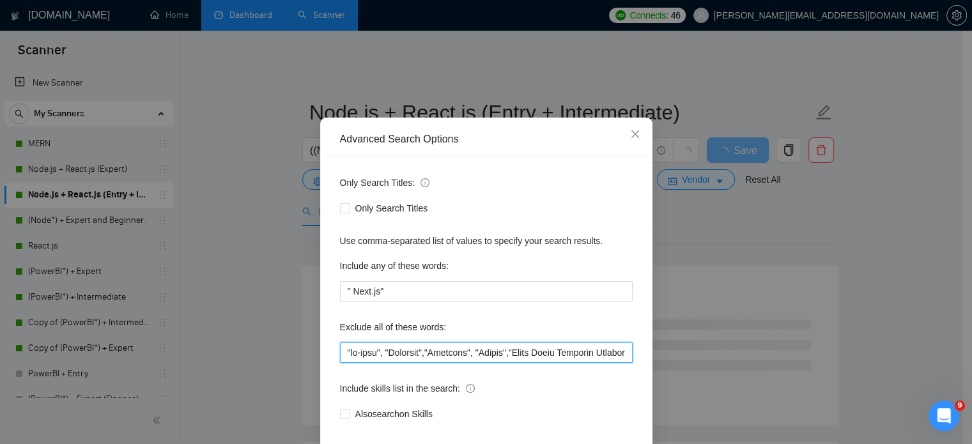
click at [343, 363] on input "text" at bounding box center [486, 353] width 293 height 20
paste input ""Document writer", "Document Maker', "coach", "Coaching""
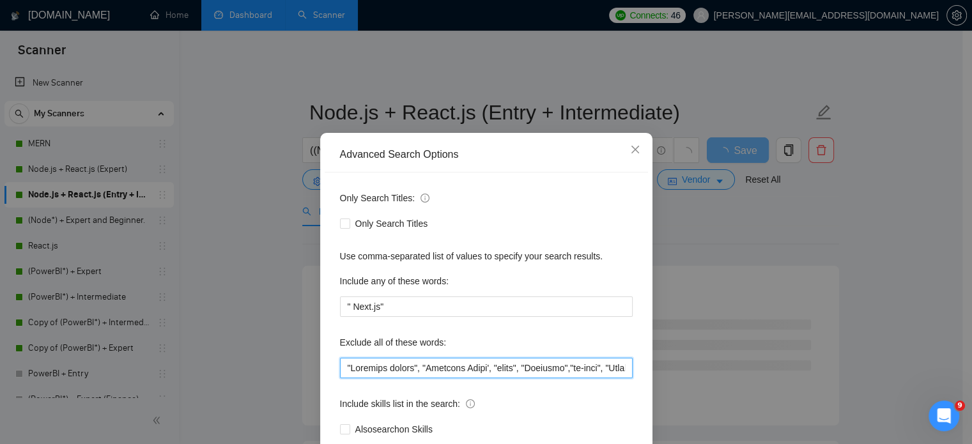
scroll to position [87, 0]
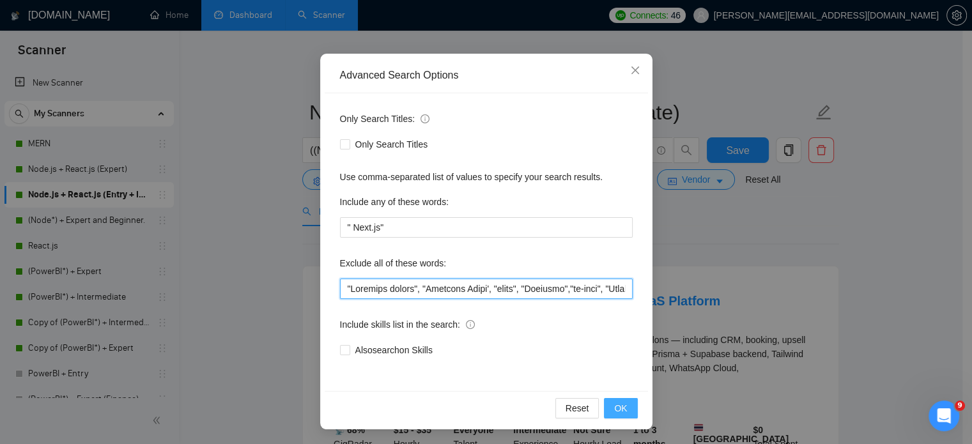
type input ""Loremips dolors", "Ametcons Adipi', "elits", "Doeiusmo","te-inci", "Utlabore",…"
click at [621, 415] on button "OK" at bounding box center [620, 408] width 33 height 20
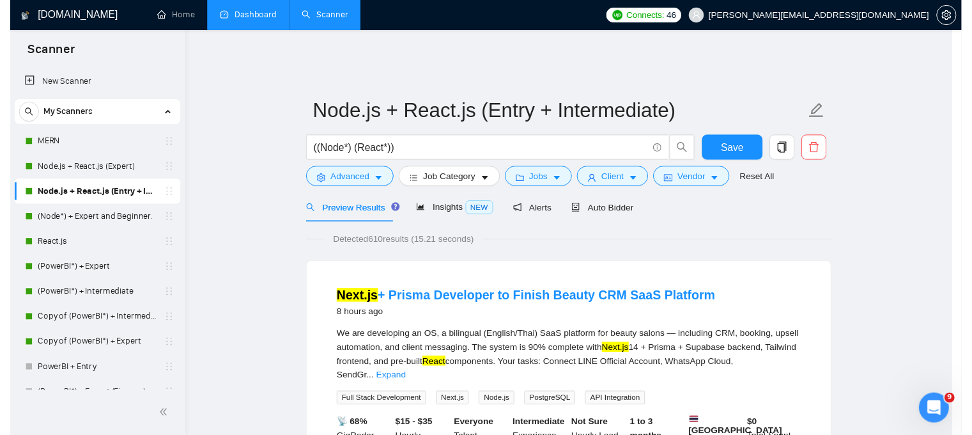
scroll to position [23, 0]
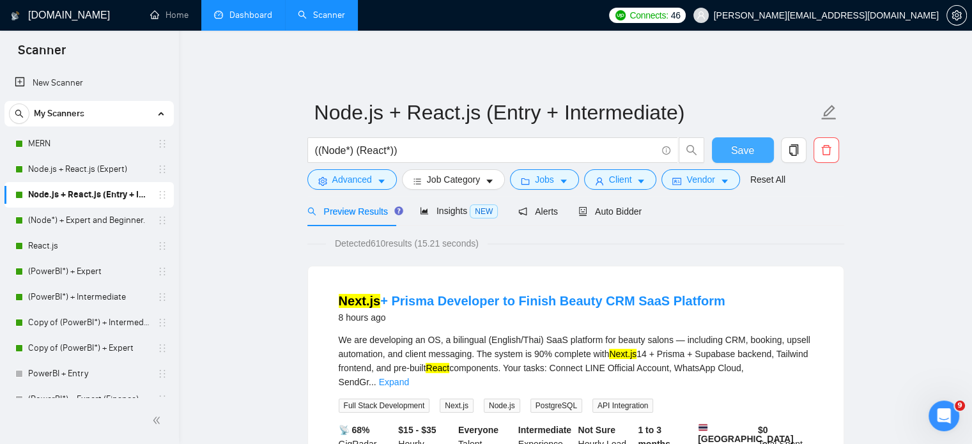
click at [737, 142] on span "Save" at bounding box center [742, 150] width 23 height 16
click at [98, 213] on link "(Node*) + Expert and Beginner." at bounding box center [88, 221] width 121 height 26
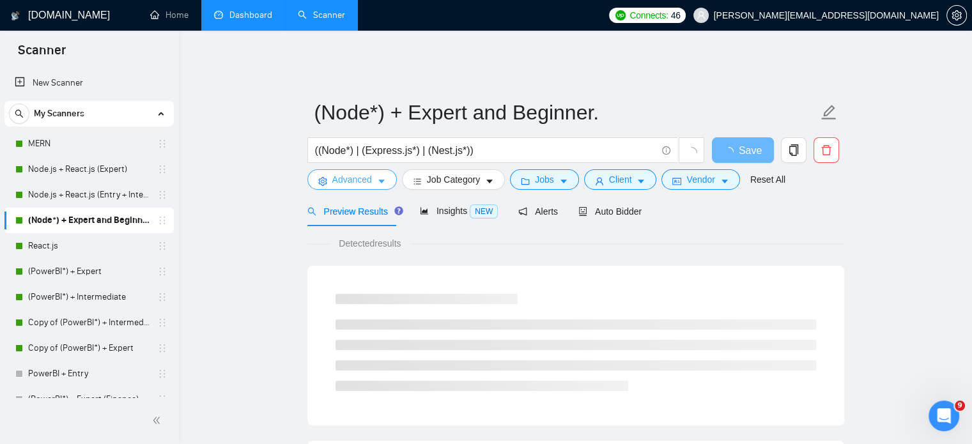
click at [360, 173] on span "Advanced" at bounding box center [352, 180] width 40 height 14
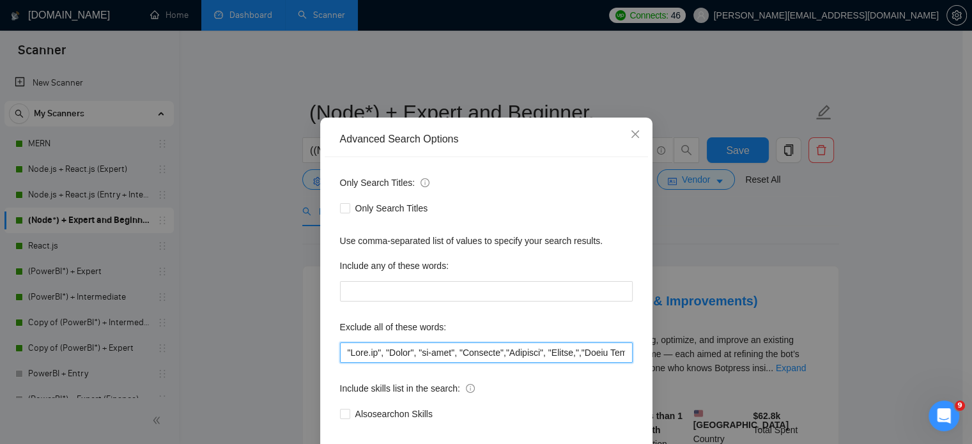
click at [340, 363] on input "text" at bounding box center [486, 353] width 293 height 20
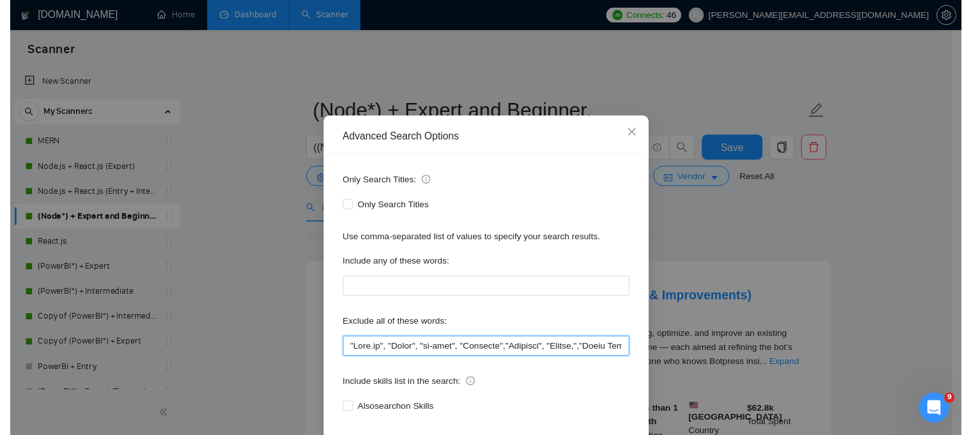
scroll to position [7973, 0]
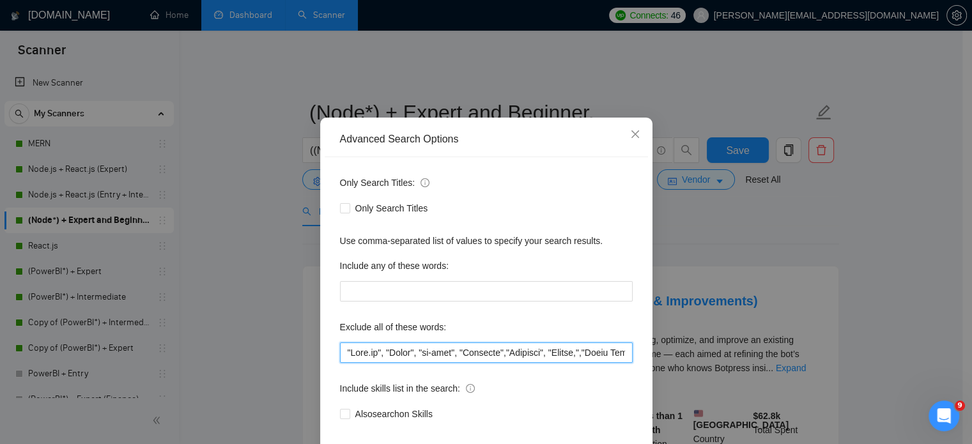
paste input ""Document writer", "Document Maker', "coach", "Coaching""
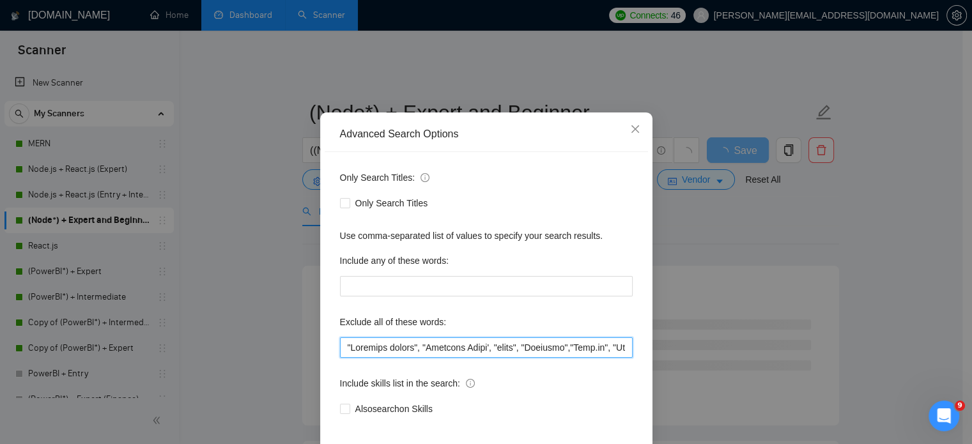
scroll to position [87, 0]
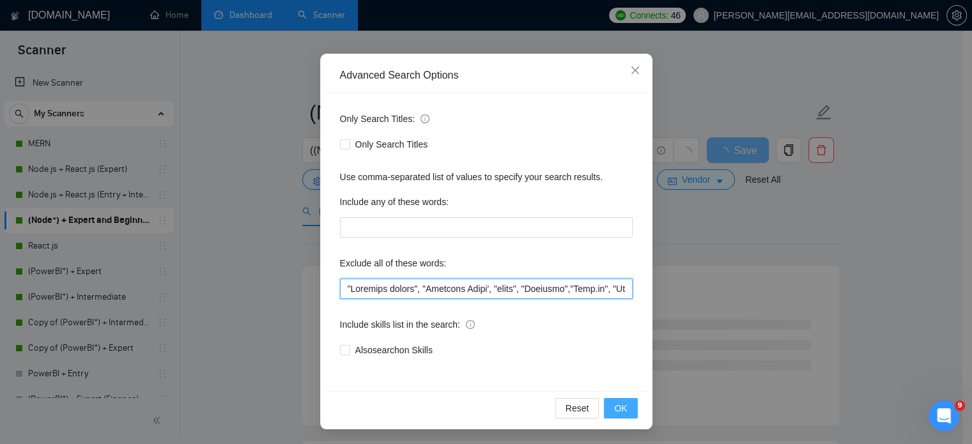
type input ""Loremips dolors", "Ametcons Adipi', "elits", "Doeiusmo","Temp.in", "Utlab", "e…"
click at [629, 406] on button "OK" at bounding box center [620, 408] width 33 height 20
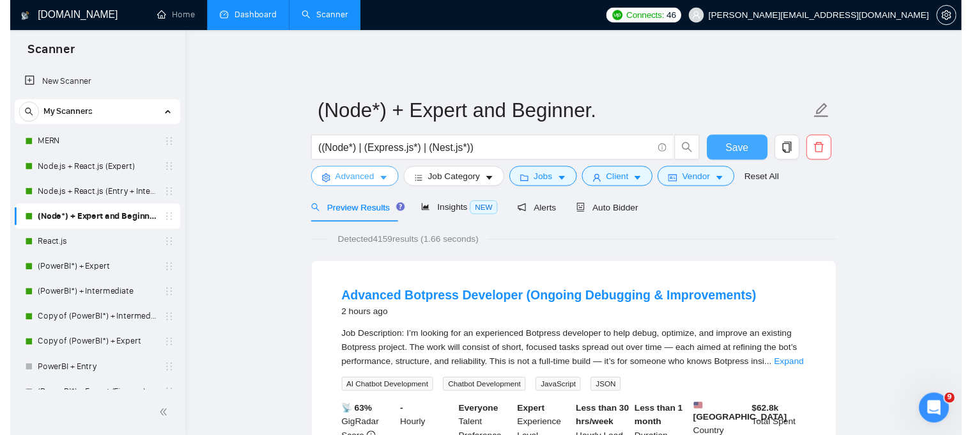
scroll to position [7973, 0]
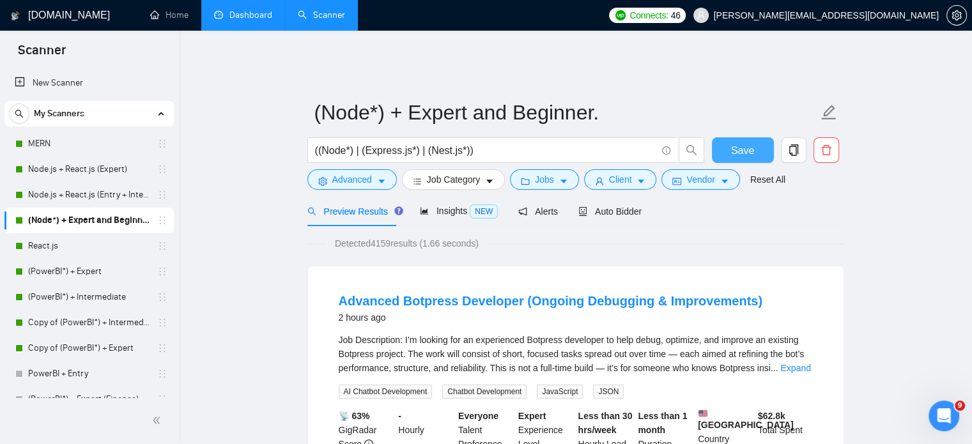
click at [746, 142] on span "Save" at bounding box center [742, 150] width 23 height 16
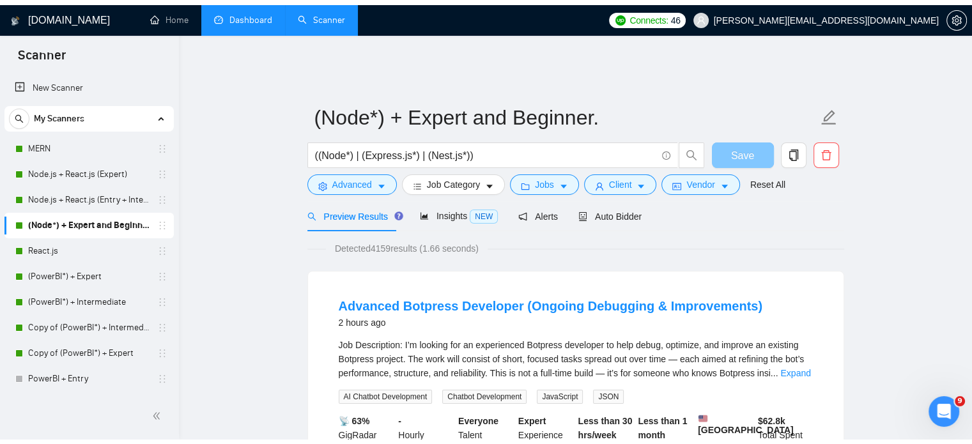
scroll to position [7982, 0]
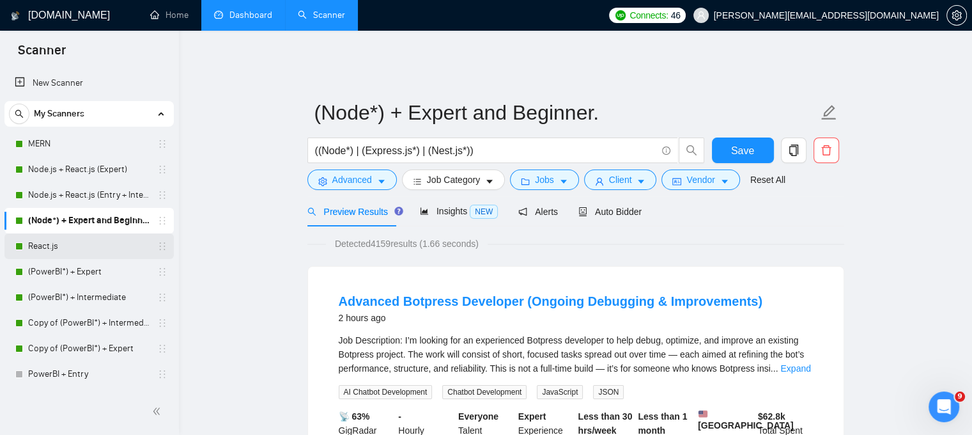
click at [96, 238] on link "React.js" at bounding box center [88, 246] width 121 height 26
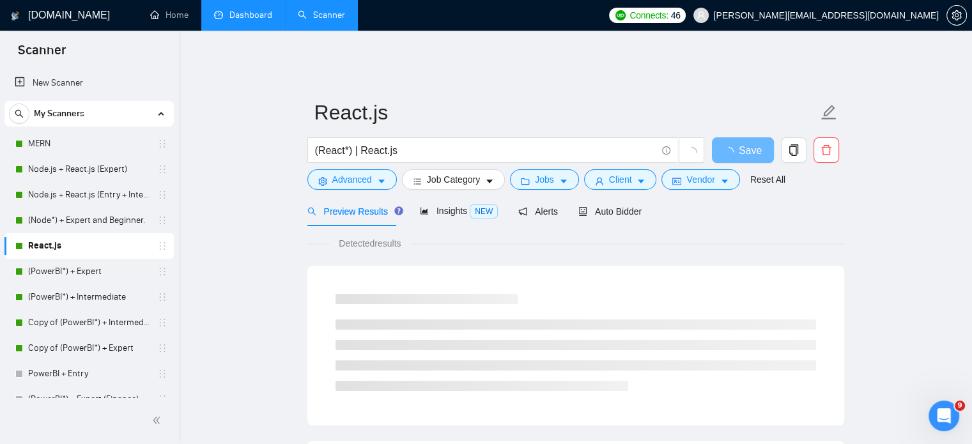
scroll to position [7973, 0]
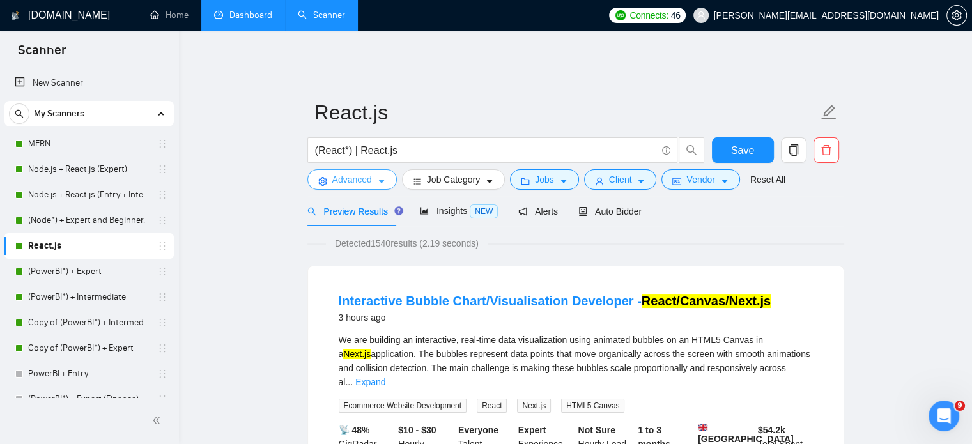
click at [366, 178] on button "Advanced" at bounding box center [351, 179] width 89 height 20
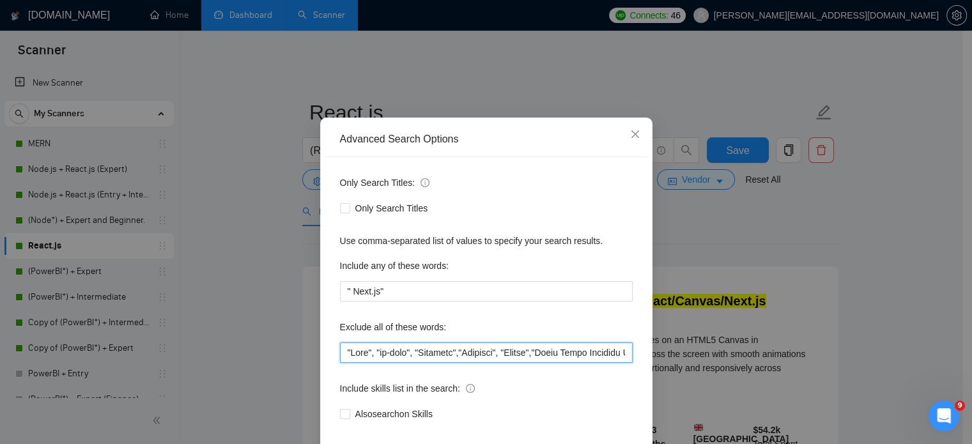
click at [343, 363] on input "text" at bounding box center [486, 353] width 293 height 20
paste input ""Document writer", "Document Maker', "coach", "Coaching""
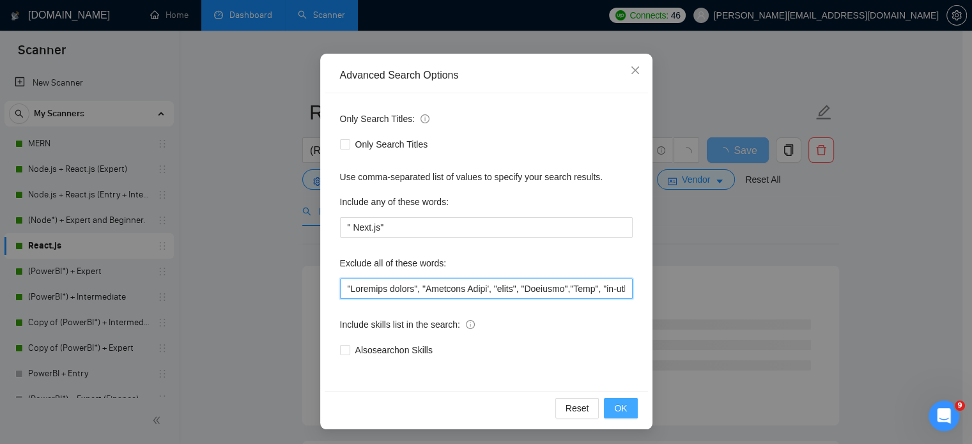
type input ""Loremips dolors", "Ametcons Adipi', "elits", "Doeiusmo","Temp", "in-utla", "Et…"
click at [628, 408] on button "OK" at bounding box center [620, 408] width 33 height 20
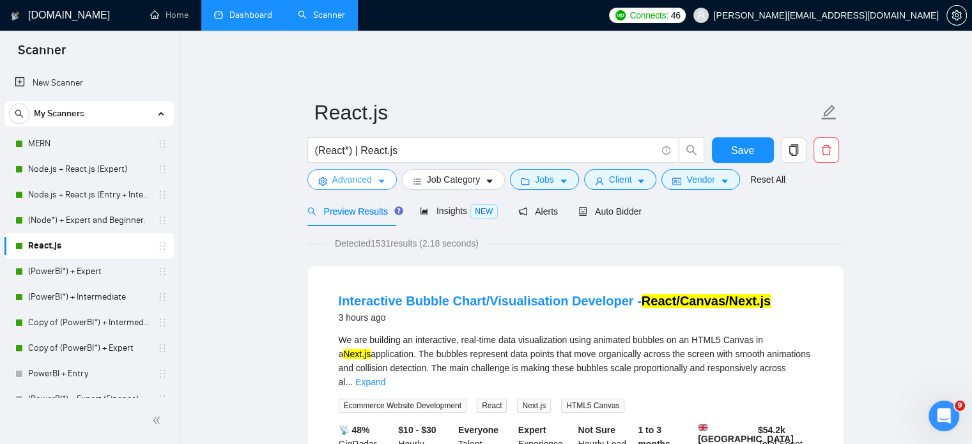
click at [355, 173] on span "Advanced" at bounding box center [352, 180] width 40 height 14
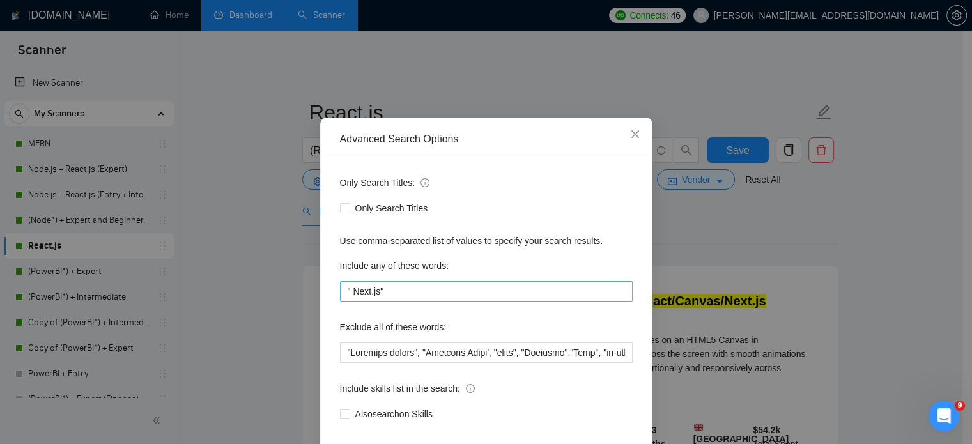
scroll to position [87, 0]
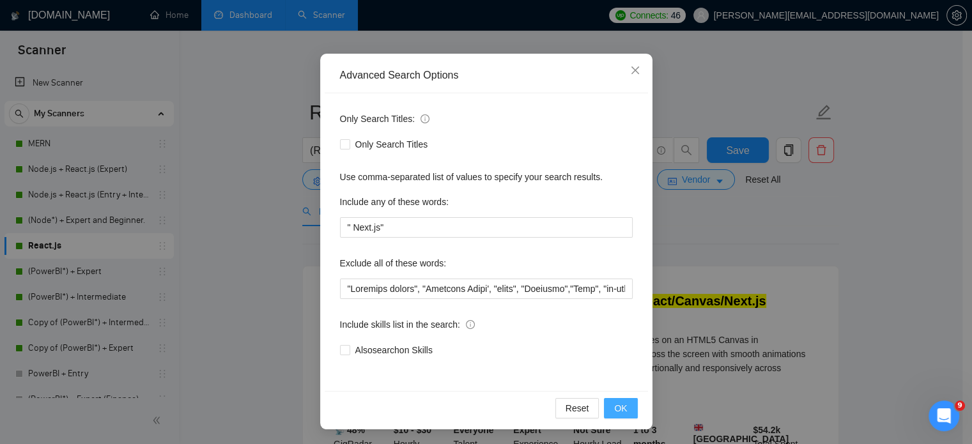
click at [614, 408] on span "OK" at bounding box center [620, 408] width 13 height 14
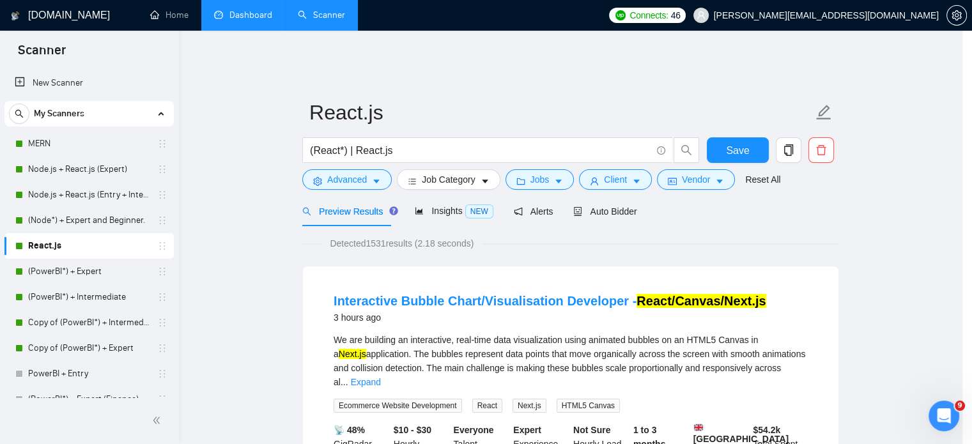
scroll to position [23, 0]
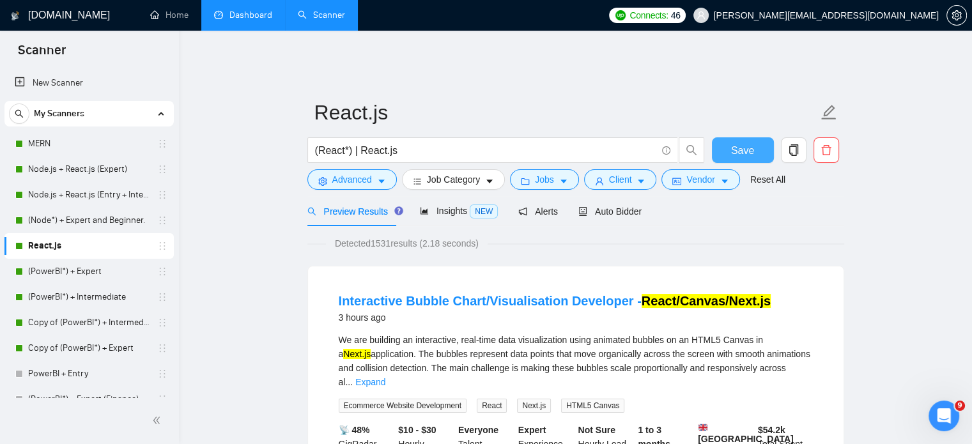
click at [748, 143] on span "Save" at bounding box center [742, 150] width 23 height 16
click at [84, 263] on link "(PowerBI*) + Expert" at bounding box center [88, 272] width 121 height 26
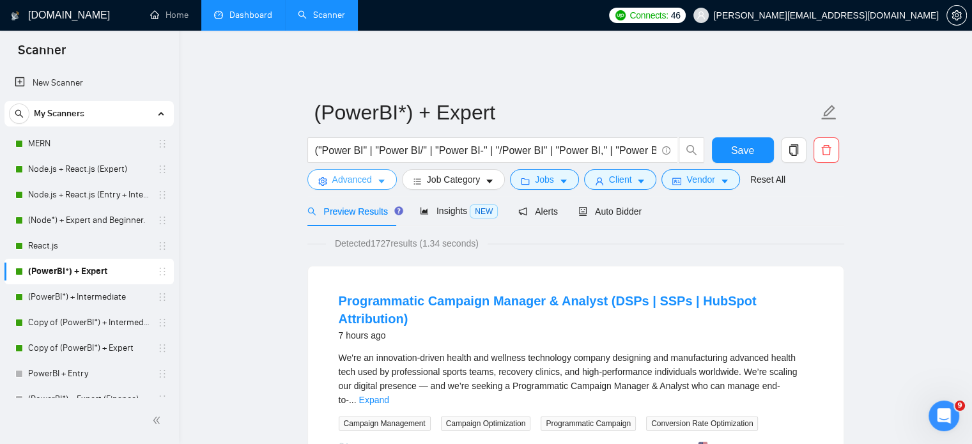
click at [362, 173] on span "Advanced" at bounding box center [352, 180] width 40 height 14
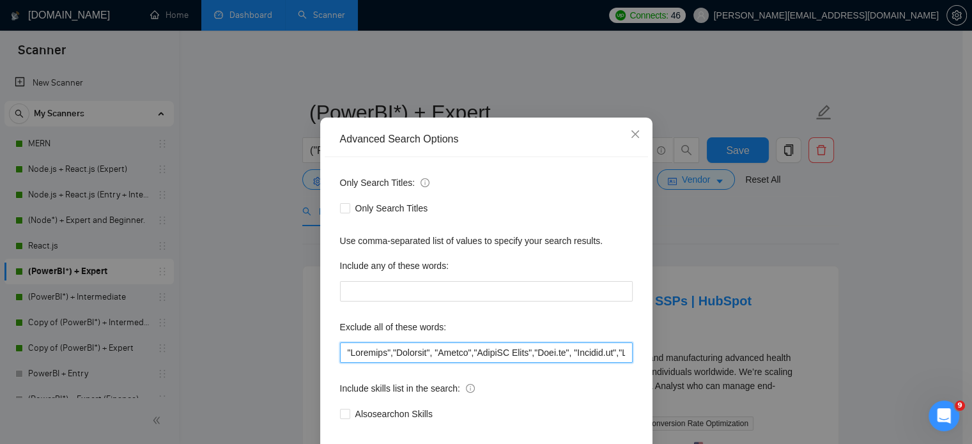
click at [341, 363] on input "text" at bounding box center [486, 353] width 293 height 20
paste input ""Document writer", "Document Maker', "coach", "Coaching""
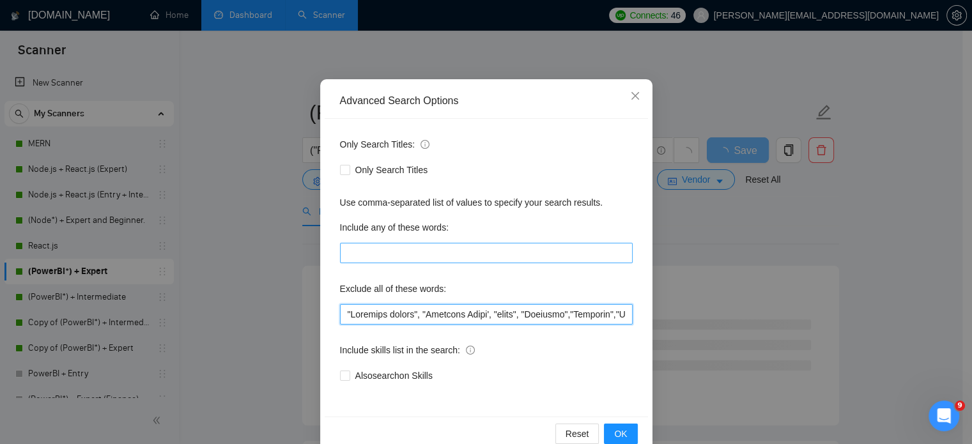
scroll to position [87, 0]
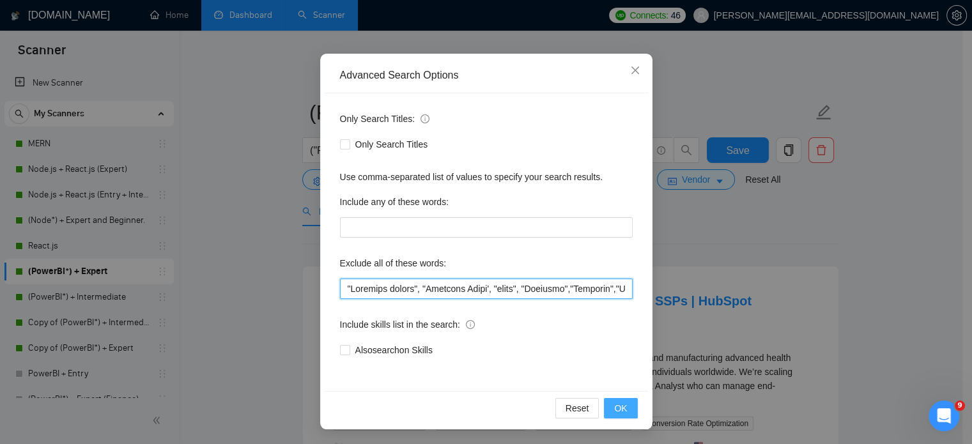
type input ""Loremips dolors", "Ametcons Adipi', "elits", "Doeiusmo","Temporin","Utlabore",…"
click at [621, 407] on span "OK" at bounding box center [620, 408] width 13 height 14
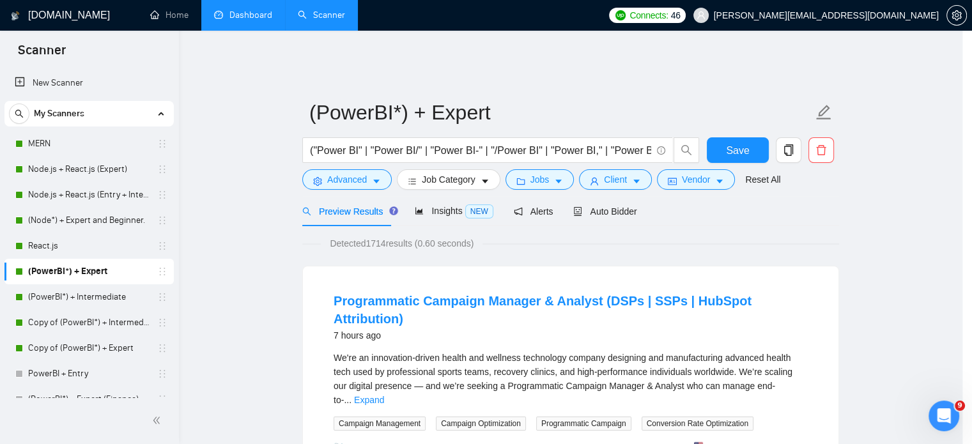
scroll to position [23, 0]
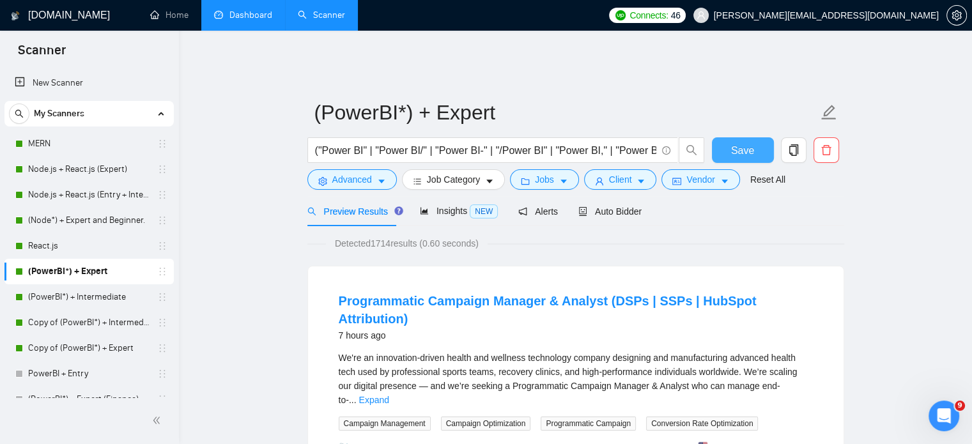
click at [746, 145] on span "Save" at bounding box center [742, 150] width 23 height 16
click at [100, 302] on link "(PowerBI*) + Intermediate" at bounding box center [88, 297] width 121 height 26
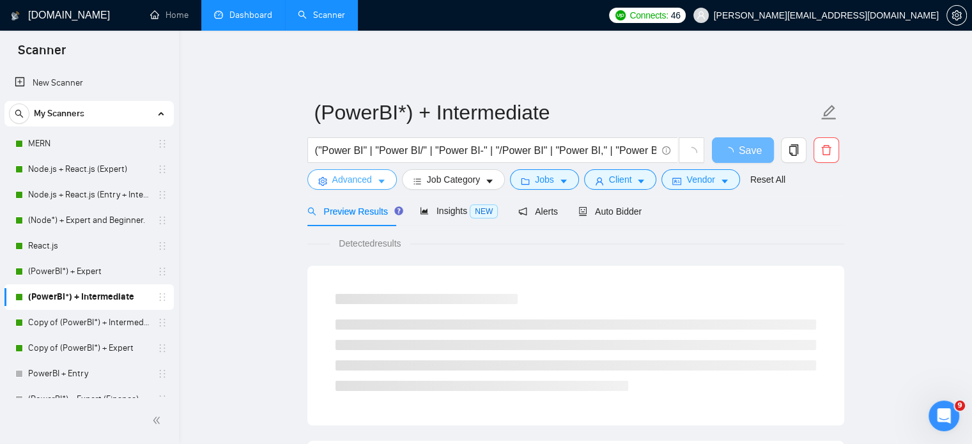
click at [357, 175] on span "Advanced" at bounding box center [352, 180] width 40 height 14
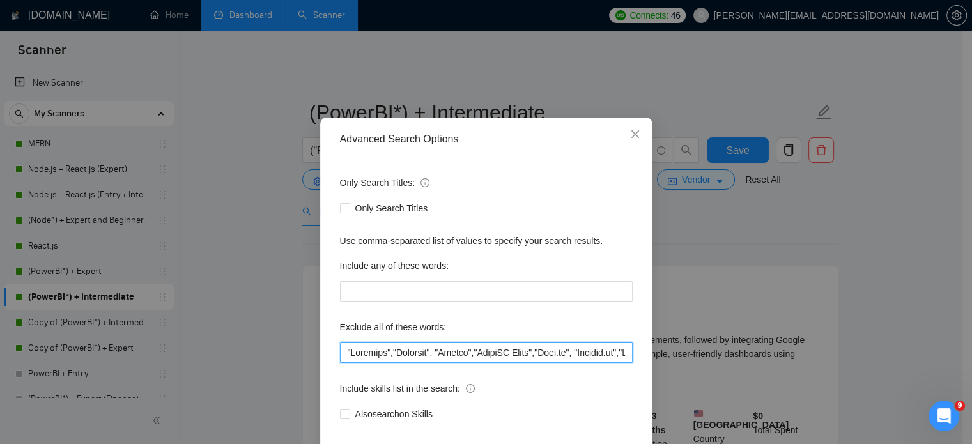
click at [340, 363] on input "text" at bounding box center [486, 353] width 293 height 20
paste input ""Document writer", "Document Maker', "coach", "Coaching""
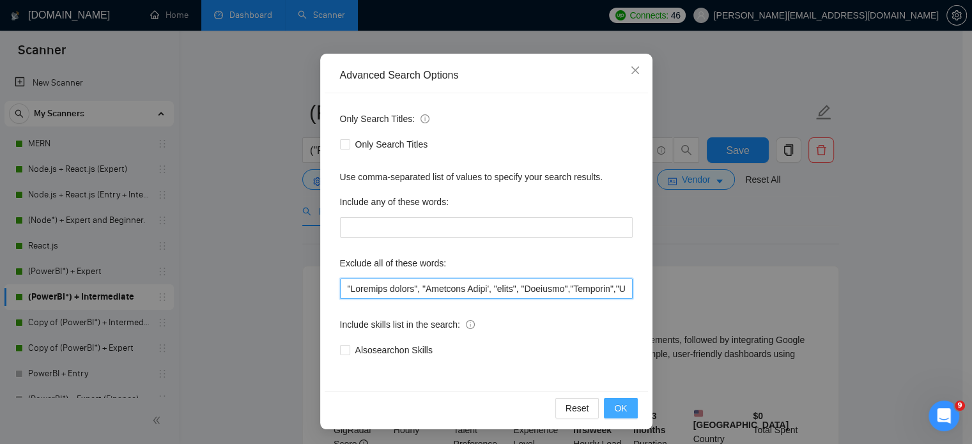
type input ""Loremips dolors", "Ametcons Adipi', "elits", "Doeiusmo","Temporin","Utlabore",…"
click at [620, 410] on span "OK" at bounding box center [620, 408] width 13 height 14
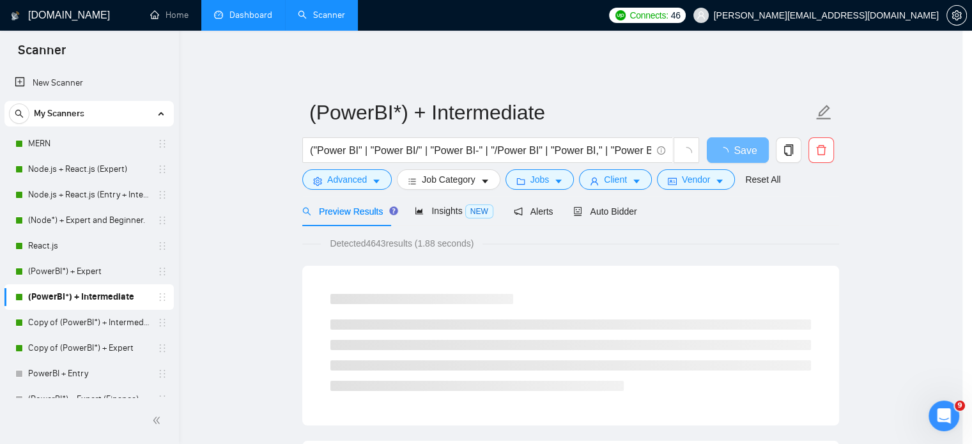
scroll to position [23, 0]
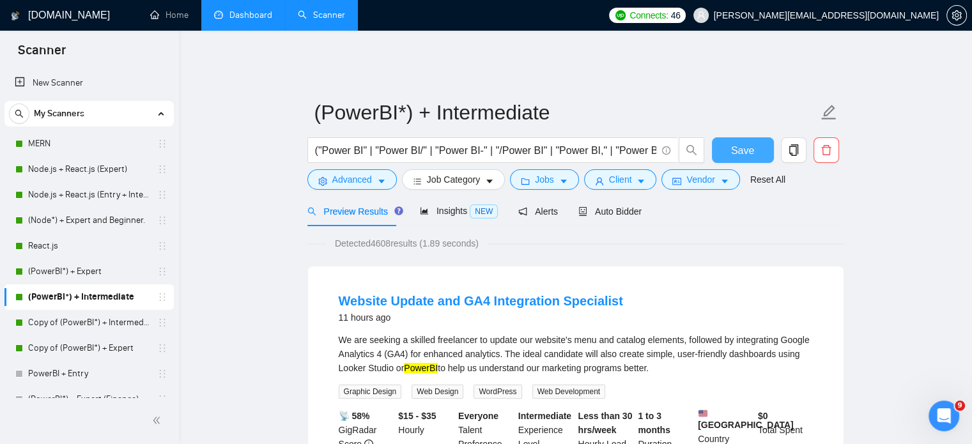
click at [754, 137] on button "Save" at bounding box center [743, 150] width 62 height 26
click at [98, 323] on link "Copy of (PowerBI*) + Intermediate" at bounding box center [88, 323] width 121 height 26
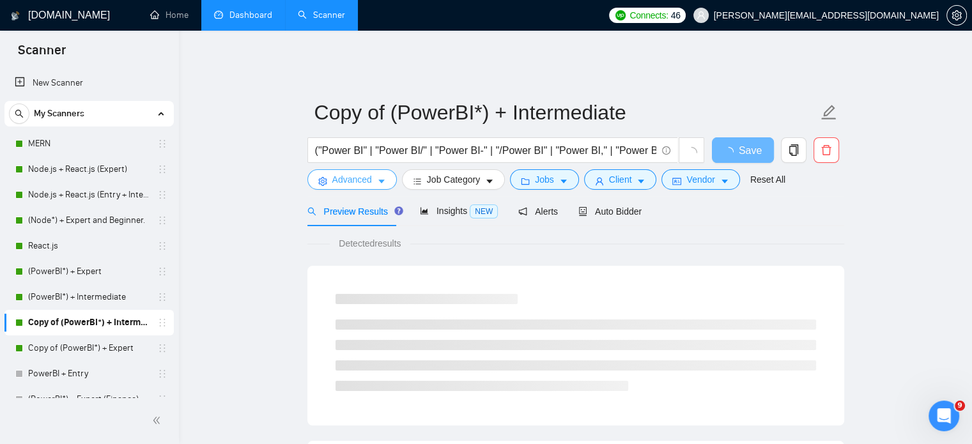
click at [360, 173] on span "Advanced" at bounding box center [352, 180] width 40 height 14
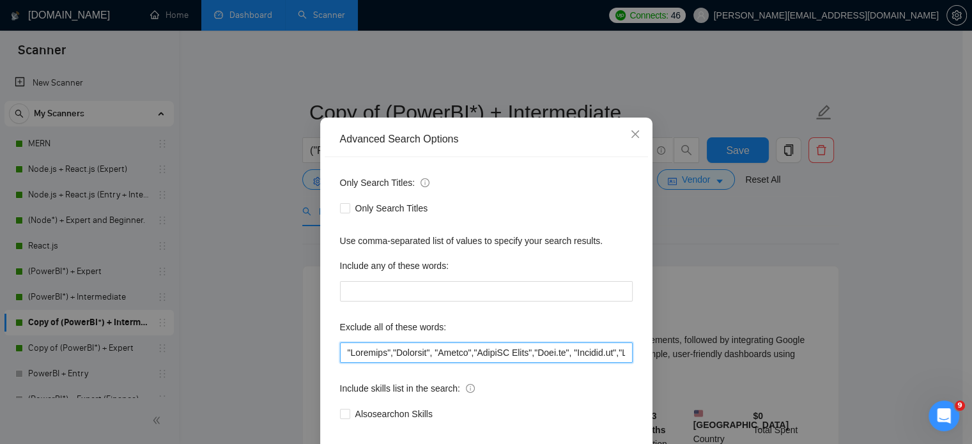
click at [341, 363] on input "text" at bounding box center [486, 353] width 293 height 20
paste input ""Document writer", "Document Maker', "coach", "Coaching""
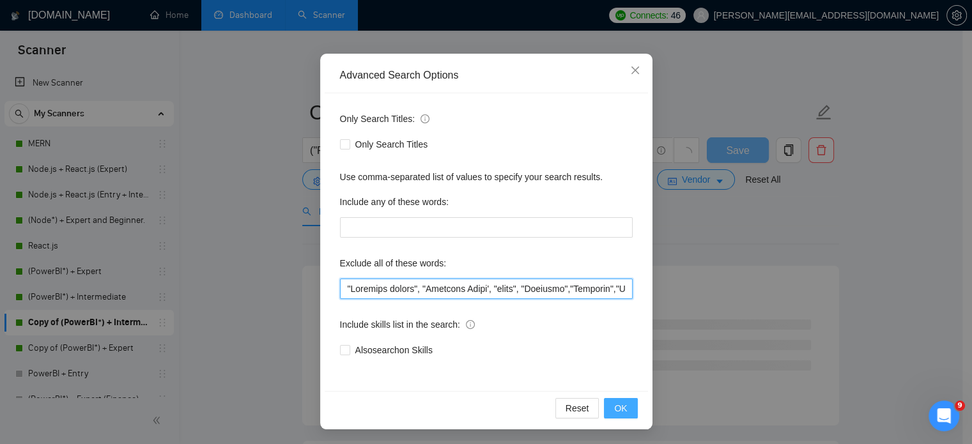
type input ""Loremips dolors", "Ametcons Adipi', "elits", "Doeiusmo","Temporin","Utlabore",…"
click at [617, 404] on span "OK" at bounding box center [620, 408] width 13 height 14
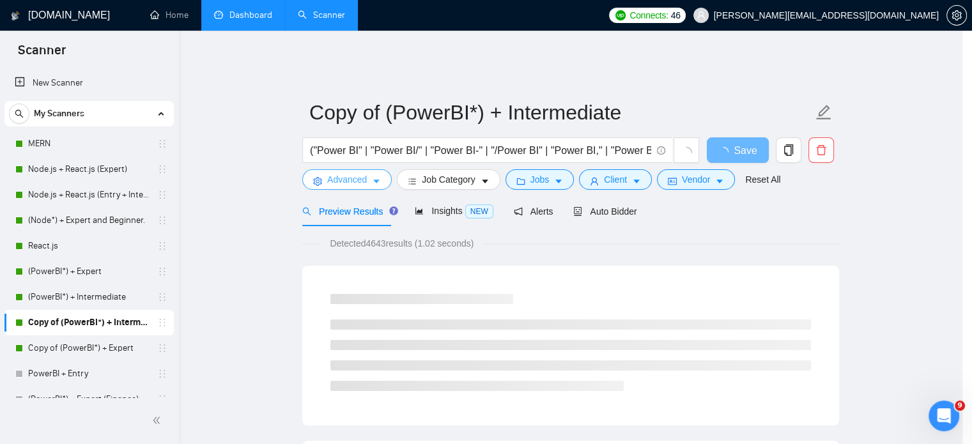
scroll to position [0, 0]
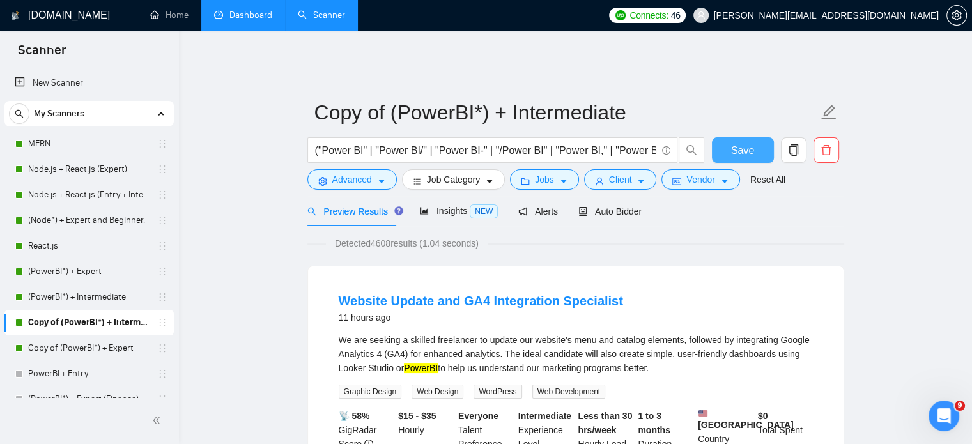
click at [744, 142] on span "Save" at bounding box center [742, 150] width 23 height 16
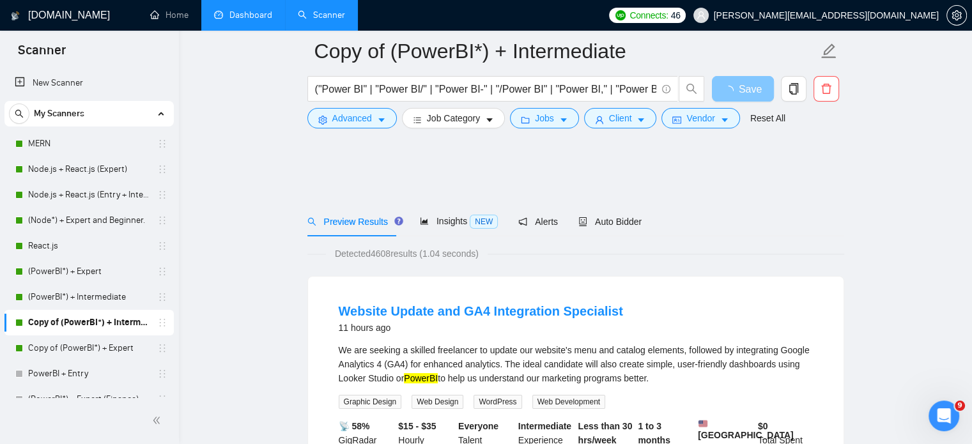
scroll to position [66, 0]
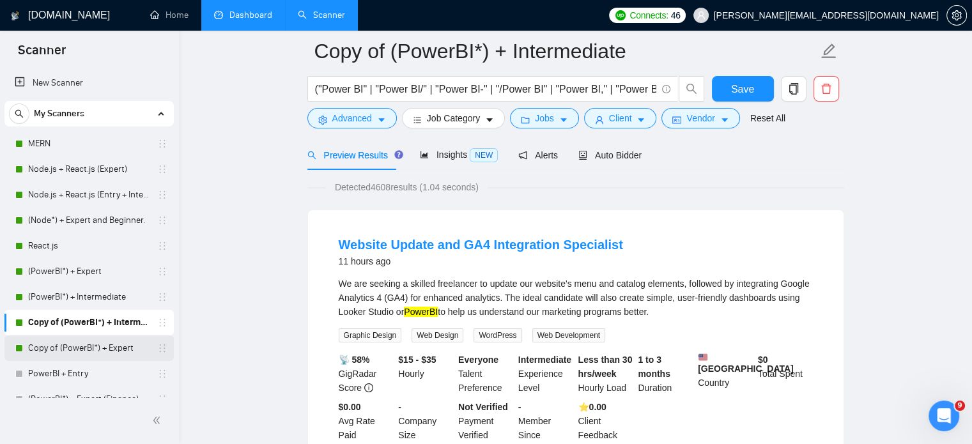
click at [116, 351] on link "Copy of (PowerBI*) + Expert" at bounding box center [88, 348] width 121 height 26
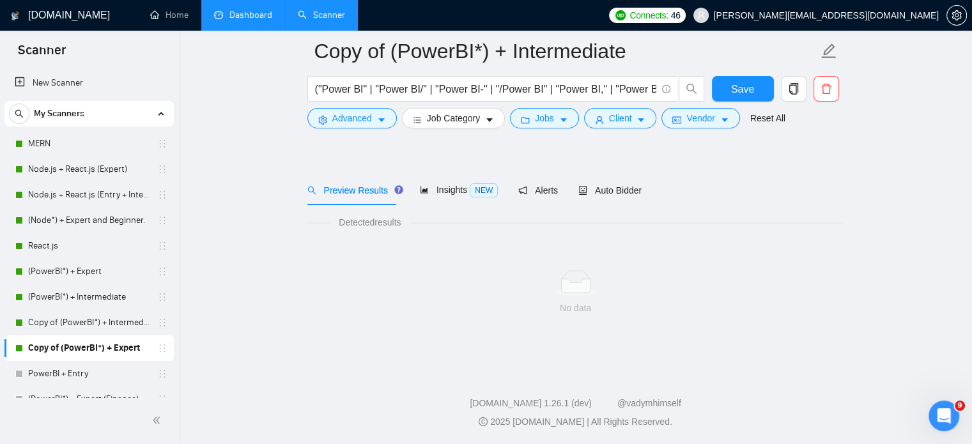
scroll to position [22, 0]
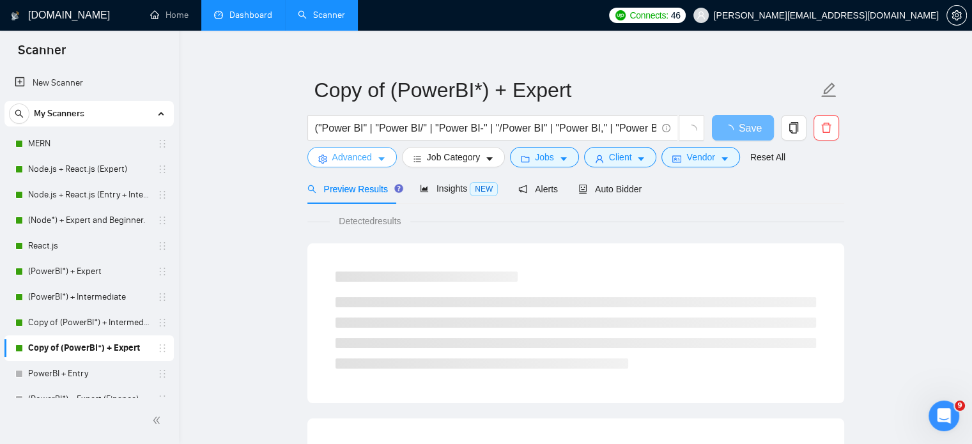
click at [345, 150] on span "Advanced" at bounding box center [352, 157] width 40 height 14
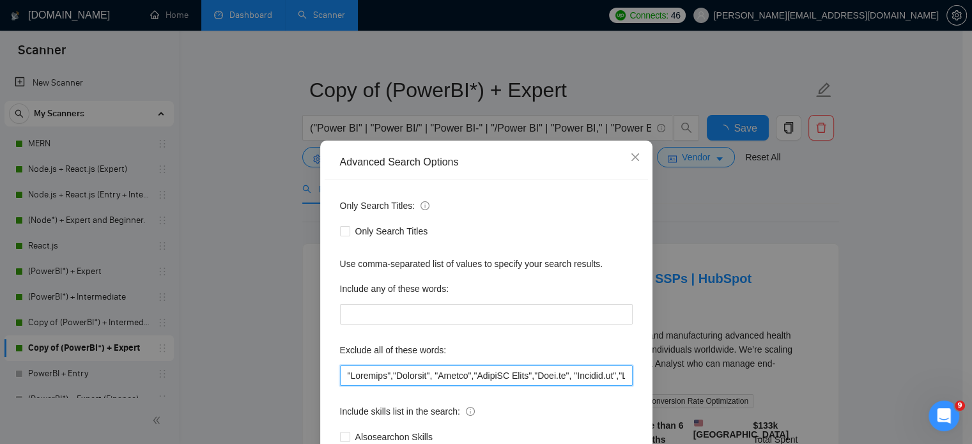
click at [340, 370] on input "text" at bounding box center [486, 376] width 293 height 20
paste input ""Document writer", "Document Maker', "coach", "Coaching""
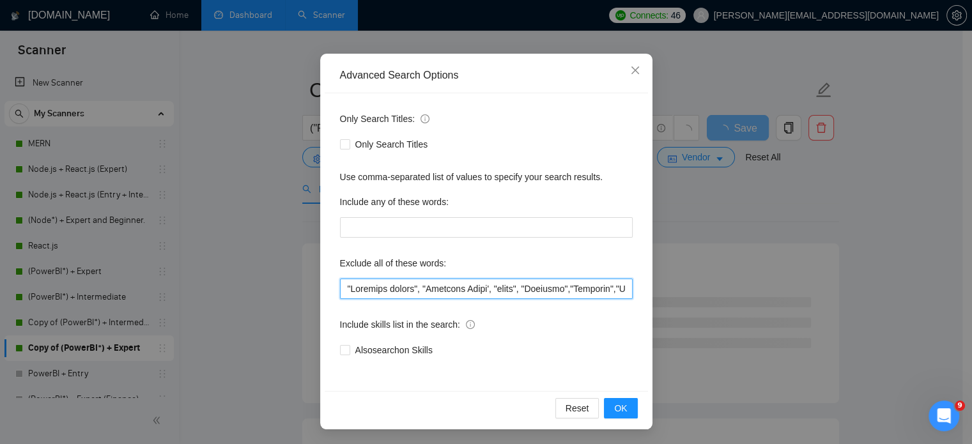
scroll to position [48, 0]
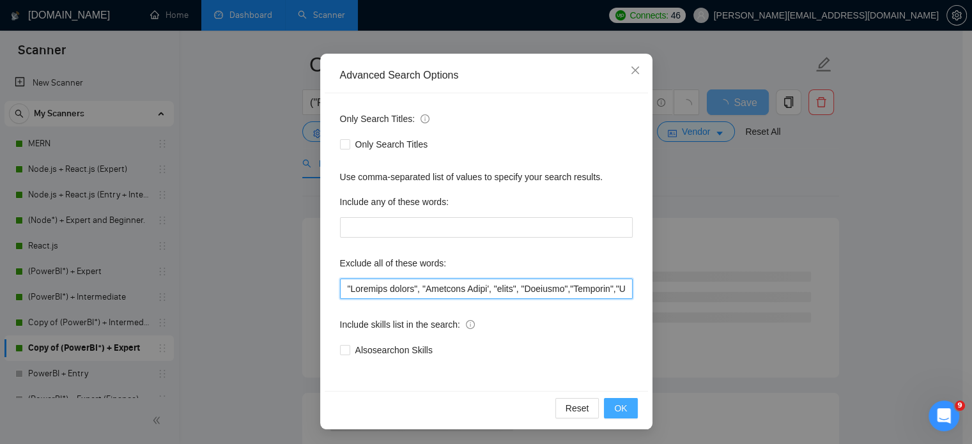
type input ""Loremips dolors", "Ametcons Adipi', "elits", "Doeiusmo","Temporin","Utlabore",…"
click at [622, 406] on button "OK" at bounding box center [620, 408] width 33 height 20
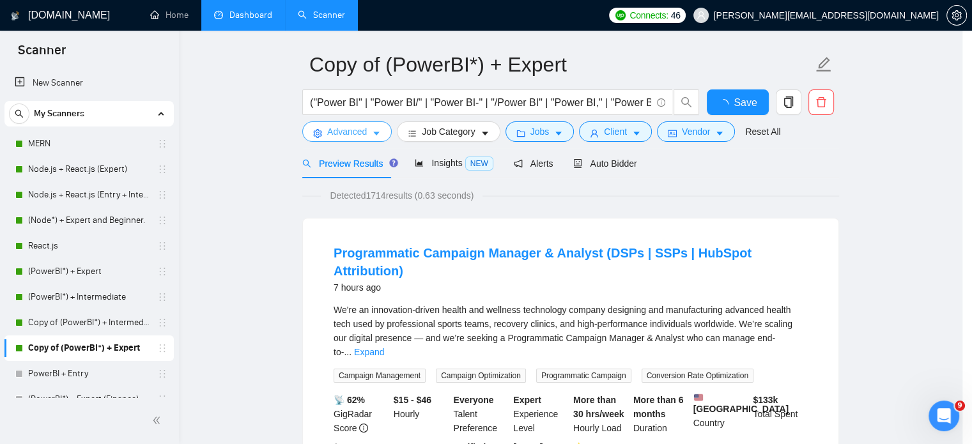
scroll to position [0, 0]
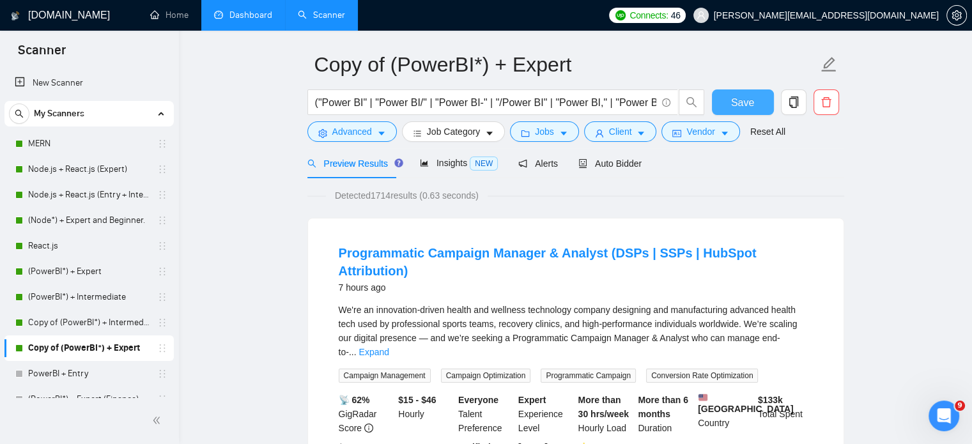
click at [744, 102] on button "Save" at bounding box center [743, 102] width 62 height 26
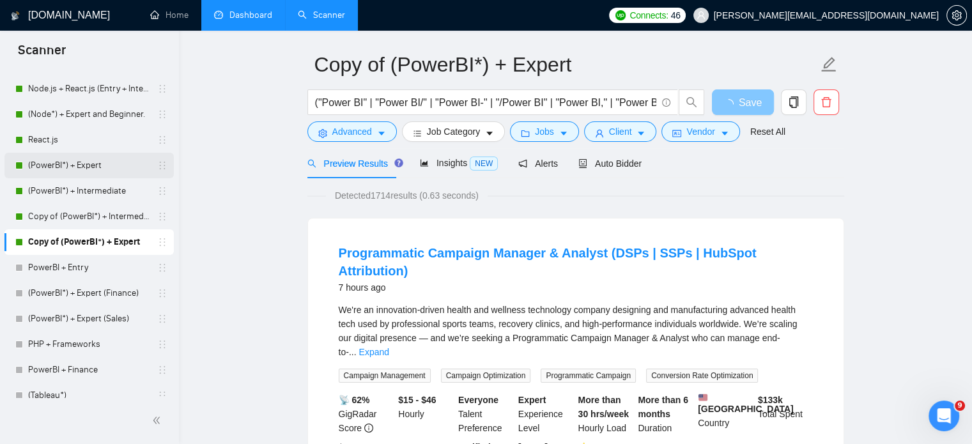
scroll to position [120, 0]
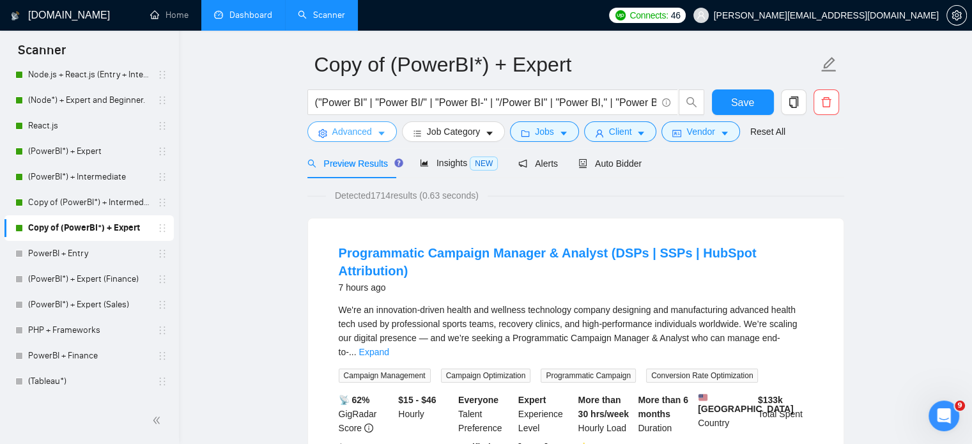
drag, startPoint x: 396, startPoint y: 119, endPoint x: 378, endPoint y: 118, distance: 17.3
click at [378, 121] on div "Advanced" at bounding box center [352, 131] width 95 height 20
click at [378, 121] on button "Advanced" at bounding box center [351, 131] width 89 height 20
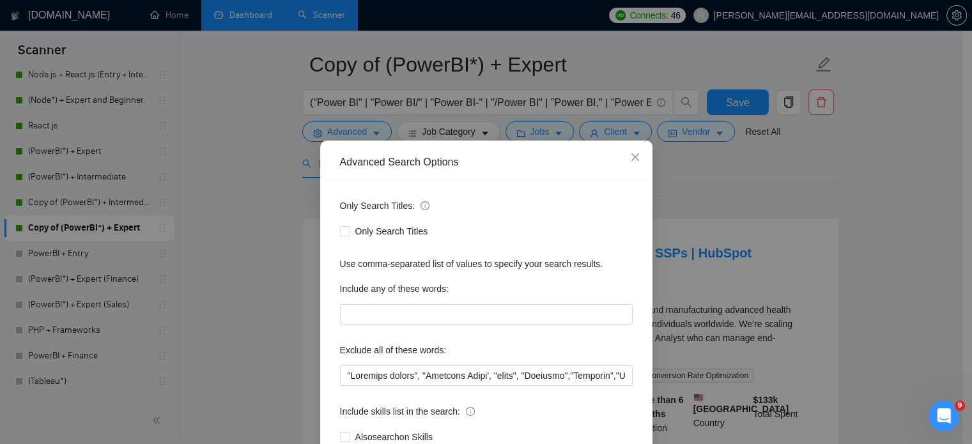
click at [700, 155] on div "Advanced Search Options Only Search Titles: Only Search Titles Use comma-separa…" at bounding box center [486, 222] width 972 height 444
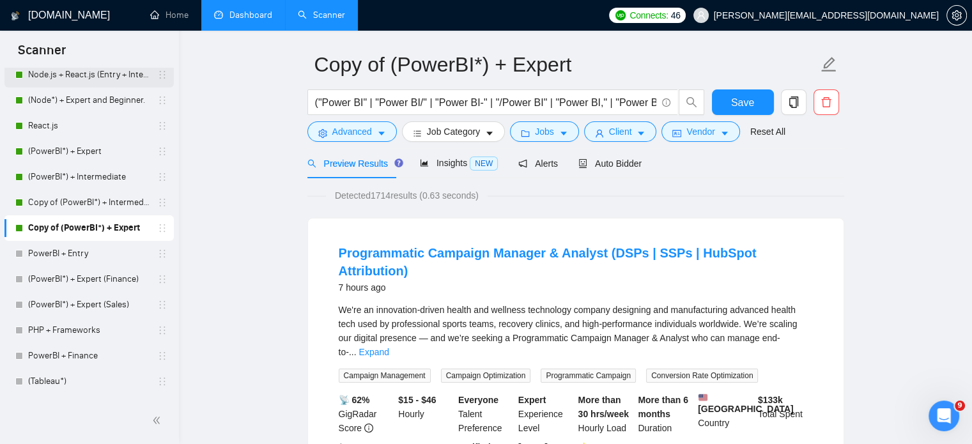
click at [73, 80] on link "Node.js + React.js (Entry + Intermediate)" at bounding box center [88, 75] width 121 height 26
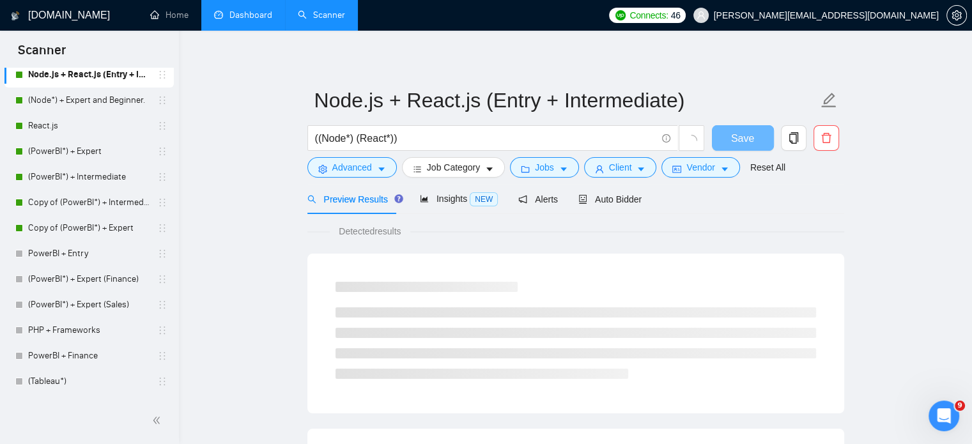
scroll to position [48, 0]
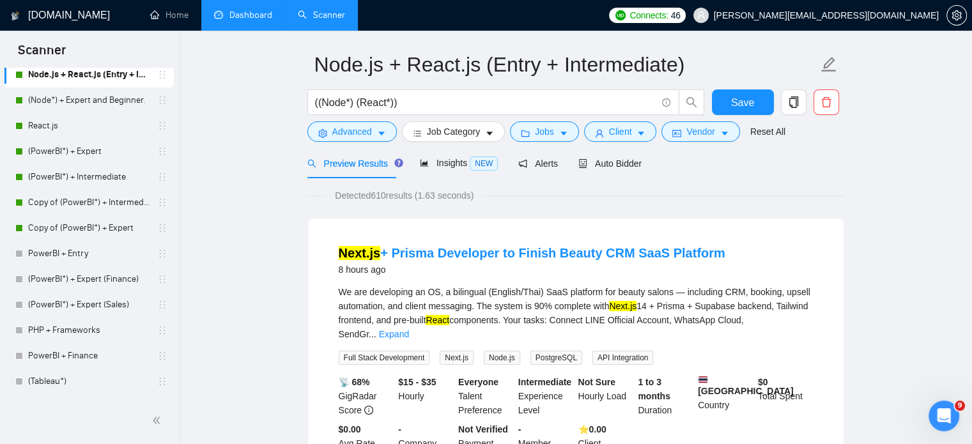
click at [233, 10] on link "Dashboard" at bounding box center [243, 15] width 58 height 11
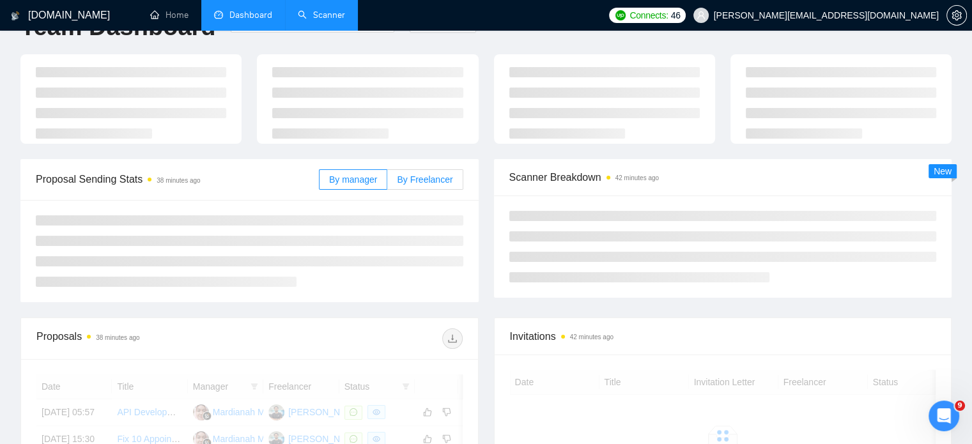
click at [431, 178] on label "By Freelancer" at bounding box center [424, 179] width 75 height 20
click at [387, 183] on input "By Freelancer" at bounding box center [387, 183] width 0 height 0
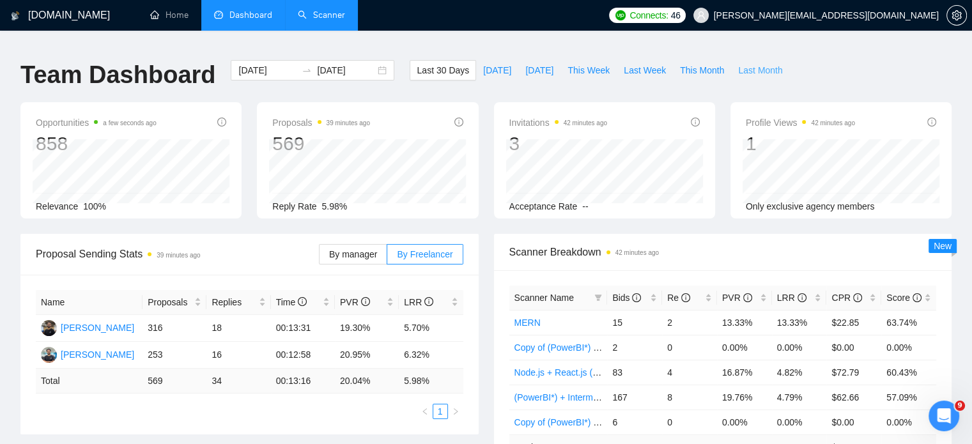
click at [731, 69] on button "Last Month" at bounding box center [760, 70] width 58 height 20
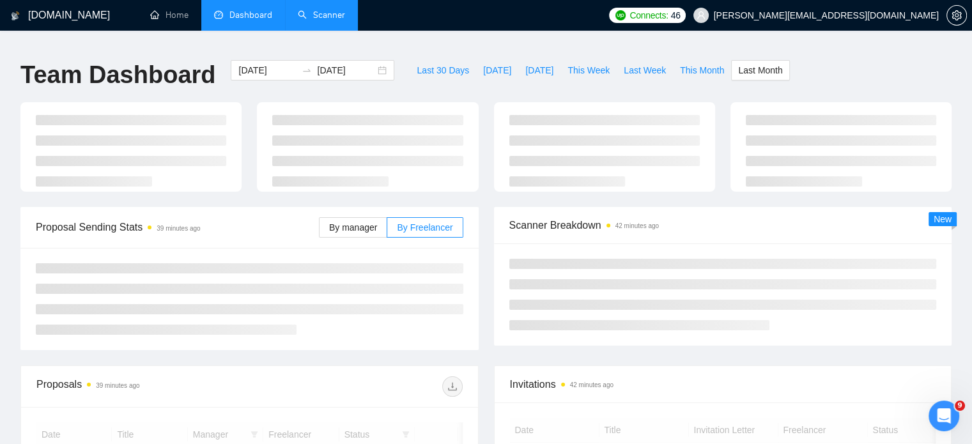
type input "[DATE]"
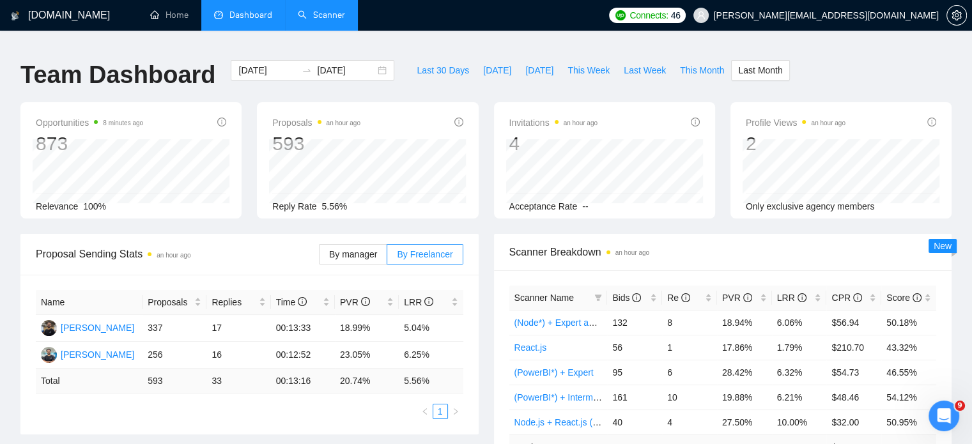
scroll to position [7973, 0]
click at [525, 63] on span "[DATE]" at bounding box center [539, 70] width 28 height 14
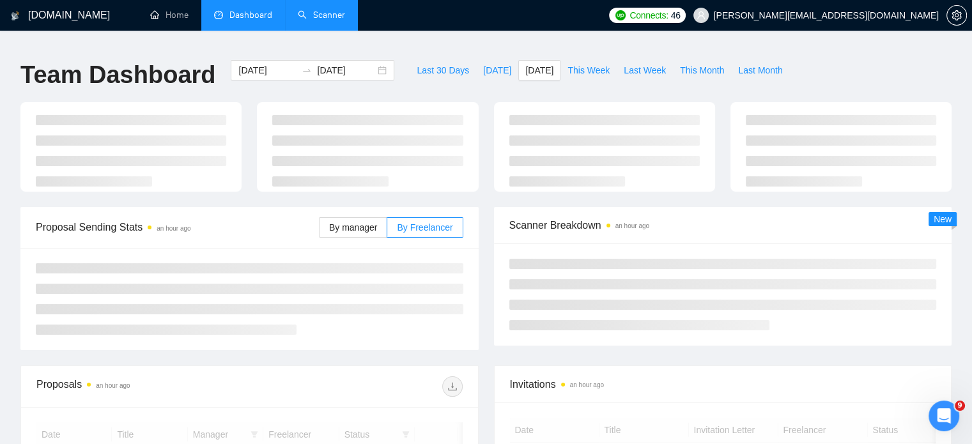
type input "[DATE]"
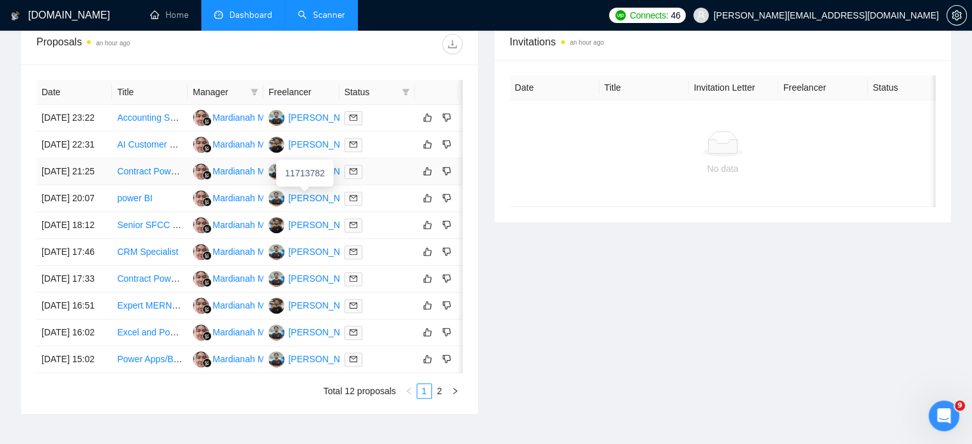
scroll to position [492, 0]
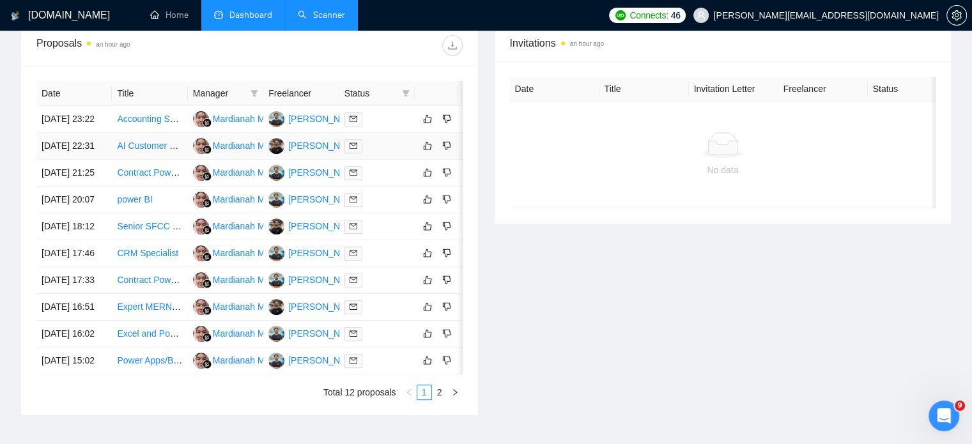
click at [146, 151] on link "AI Customer Support Agent in Turkish" at bounding box center [192, 146] width 150 height 10
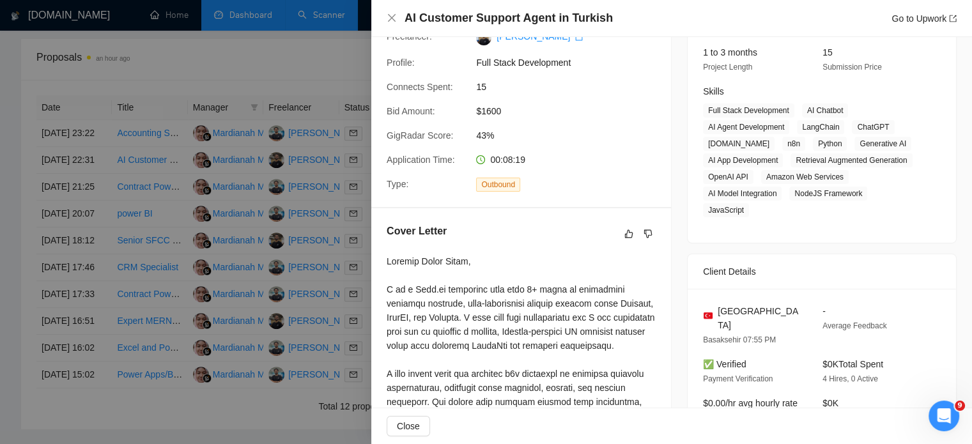
scroll to position [171, 0]
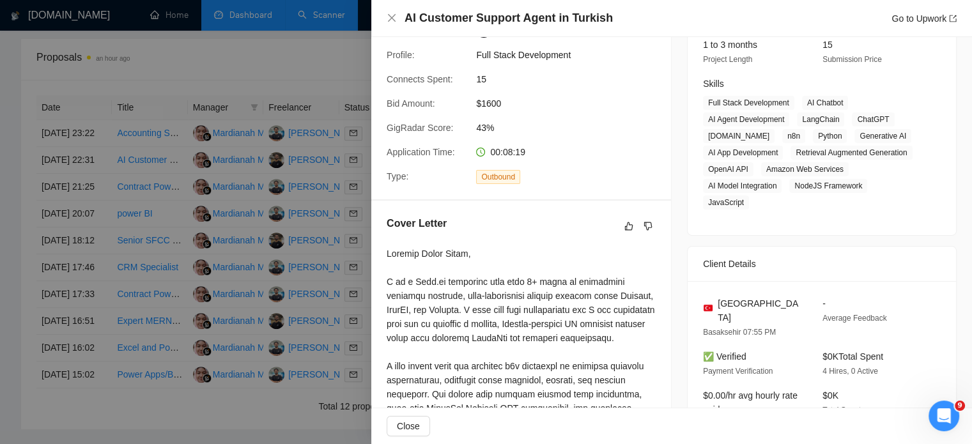
click at [202, 250] on div at bounding box center [486, 222] width 972 height 444
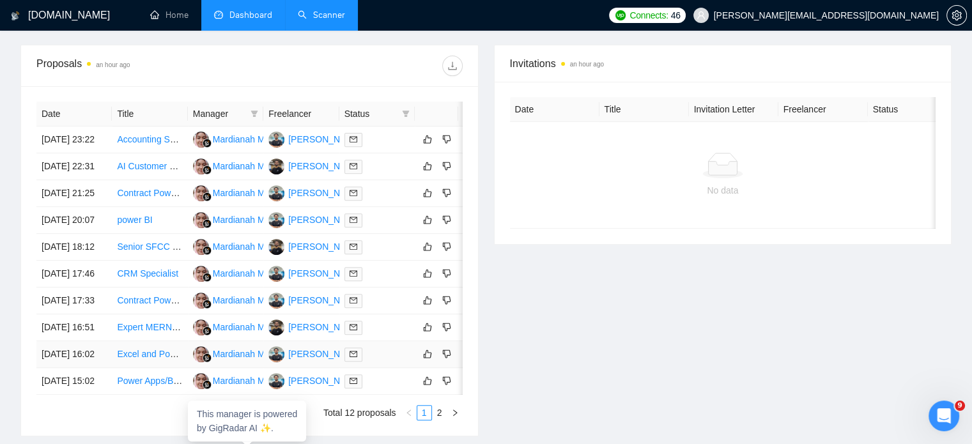
scroll to position [471, 0]
click at [155, 135] on link "Accounting Specialist/Financial Planing and Analysis" at bounding box center [221, 140] width 208 height 10
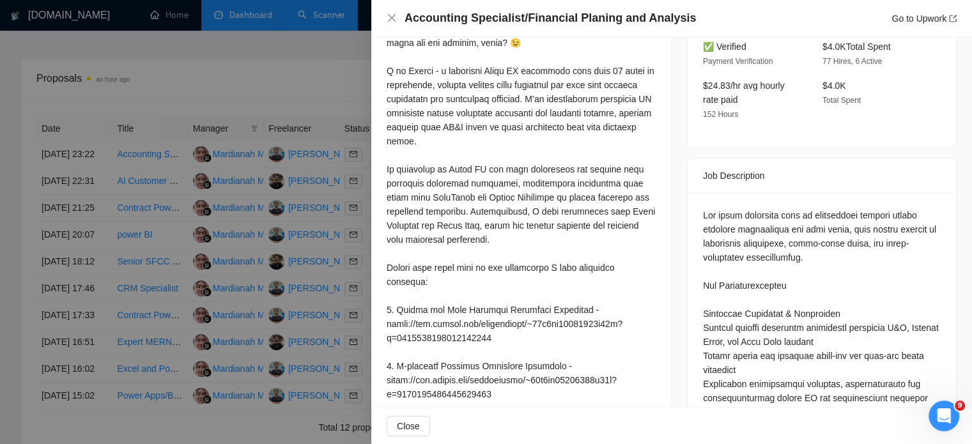
scroll to position [344, 0]
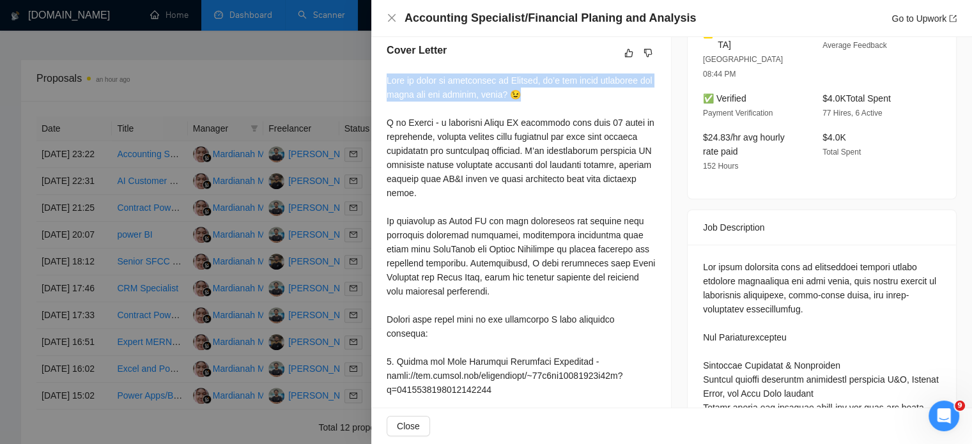
drag, startPoint x: 390, startPoint y: 93, endPoint x: 544, endPoint y: 107, distance: 154.6
click at [544, 107] on div at bounding box center [521, 319] width 269 height 492
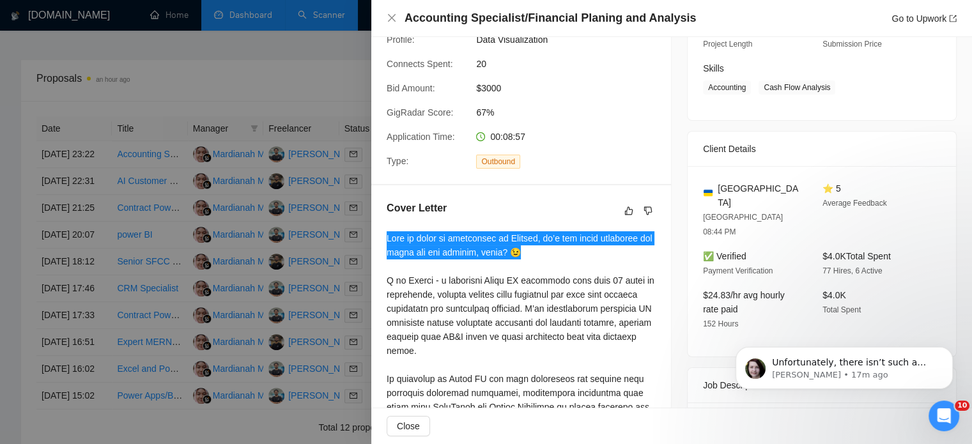
scroll to position [8082, 0]
